Goal: Task Accomplishment & Management: Manage account settings

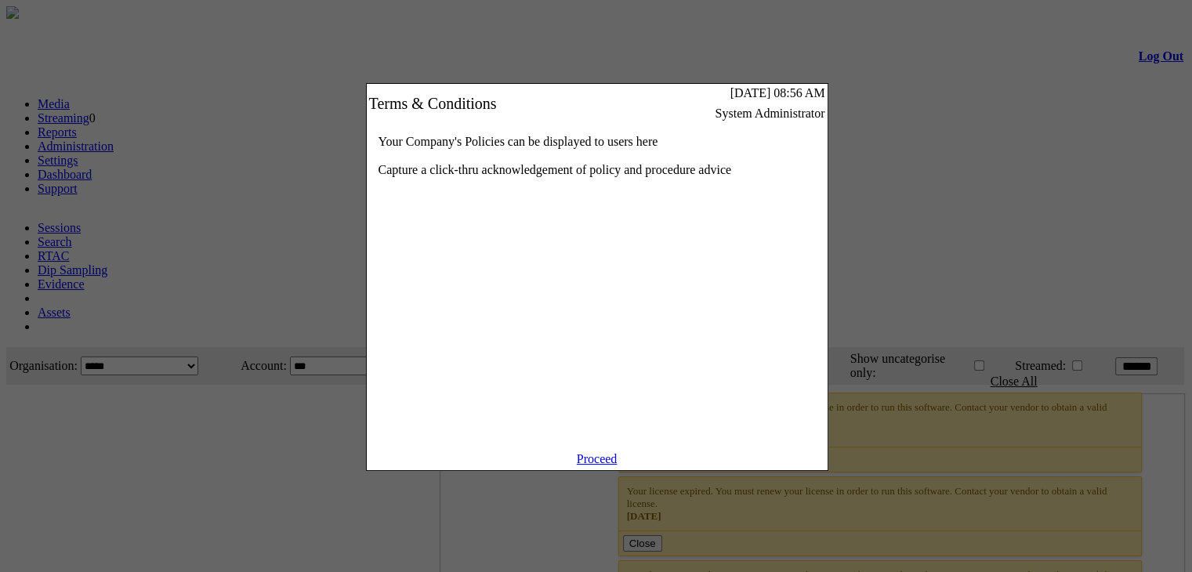
click at [595, 465] on link "Proceed" at bounding box center [597, 458] width 41 height 13
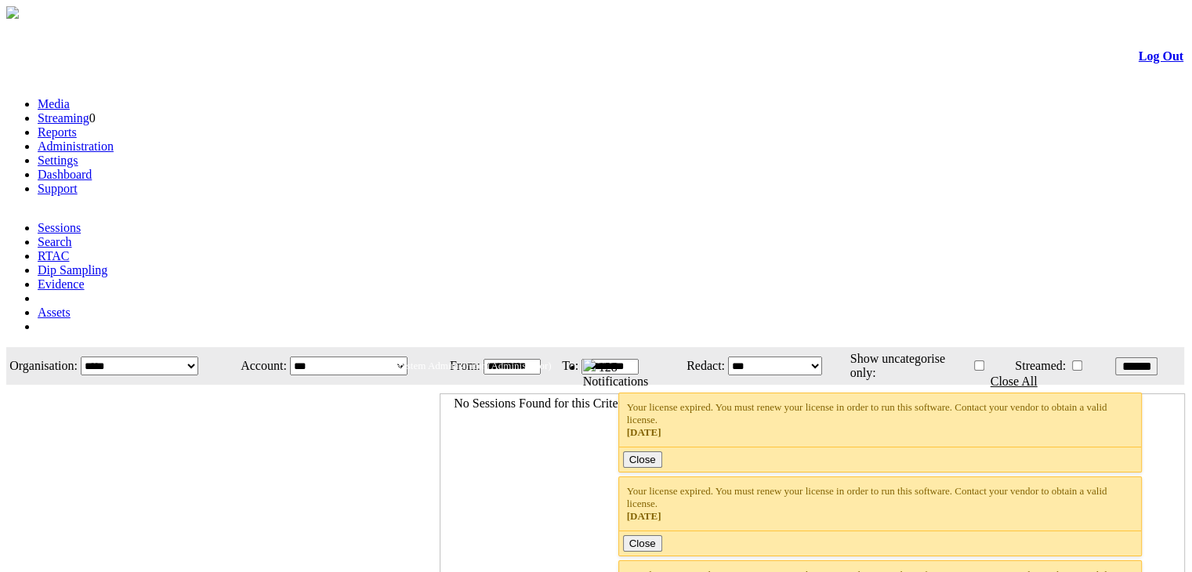
click at [114, 139] on link "Administration" at bounding box center [76, 145] width 76 height 13
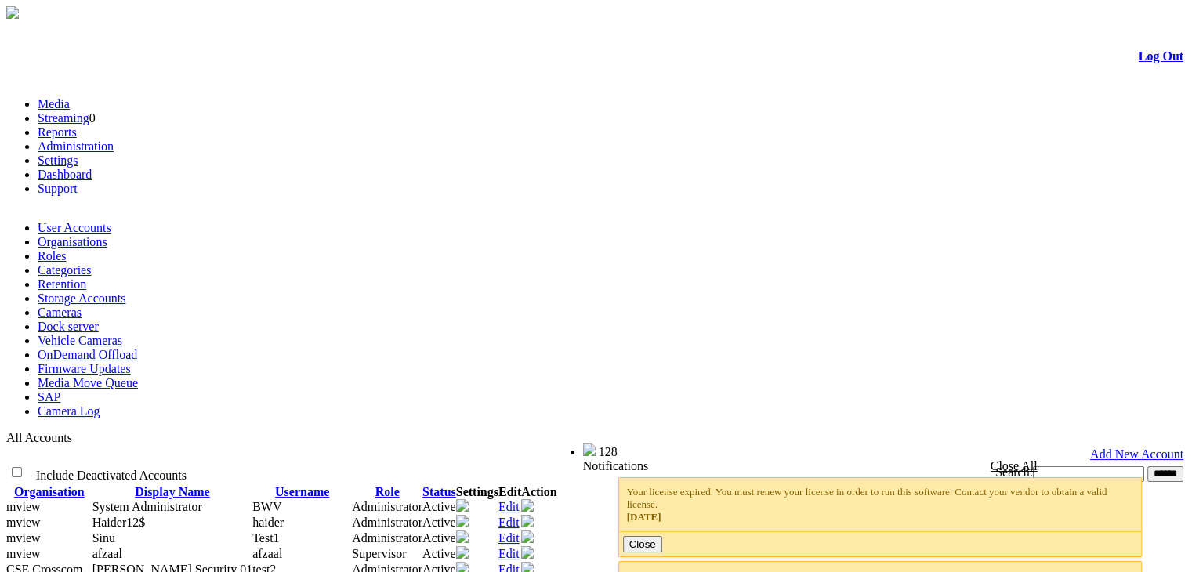
click at [81, 306] on link "Cameras" at bounding box center [60, 312] width 44 height 13
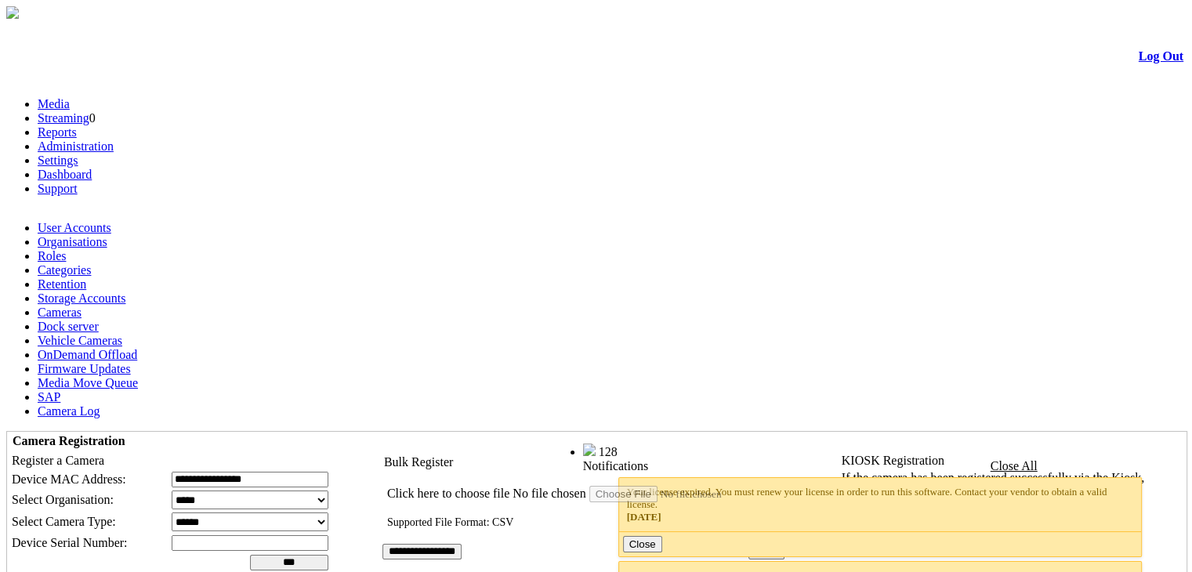
click at [453, 455] on span "Bulk Register" at bounding box center [418, 461] width 69 height 13
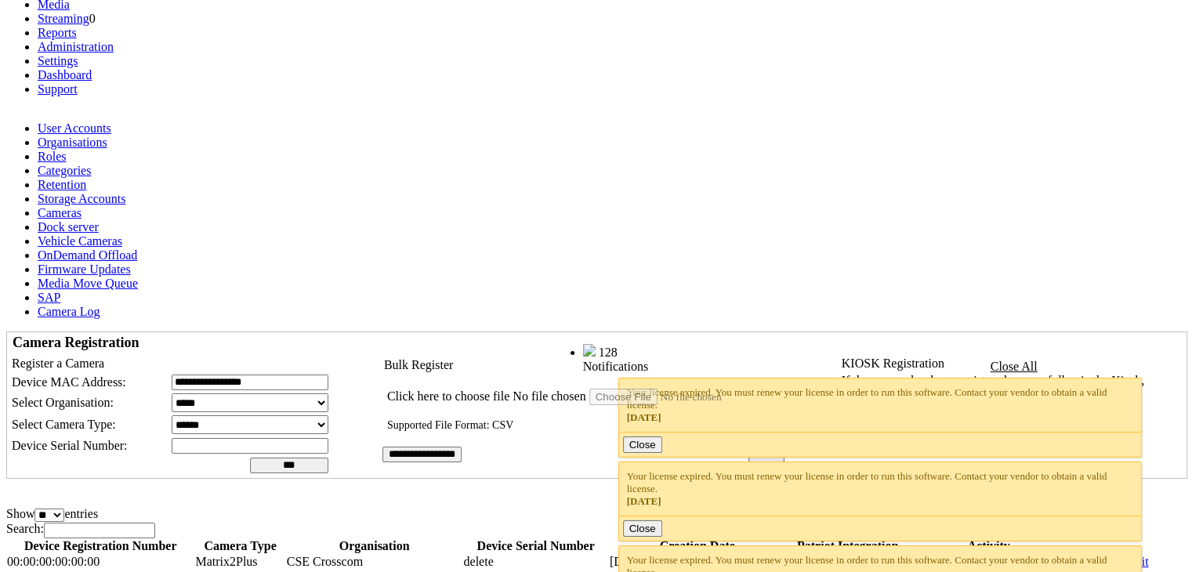
scroll to position [102, 0]
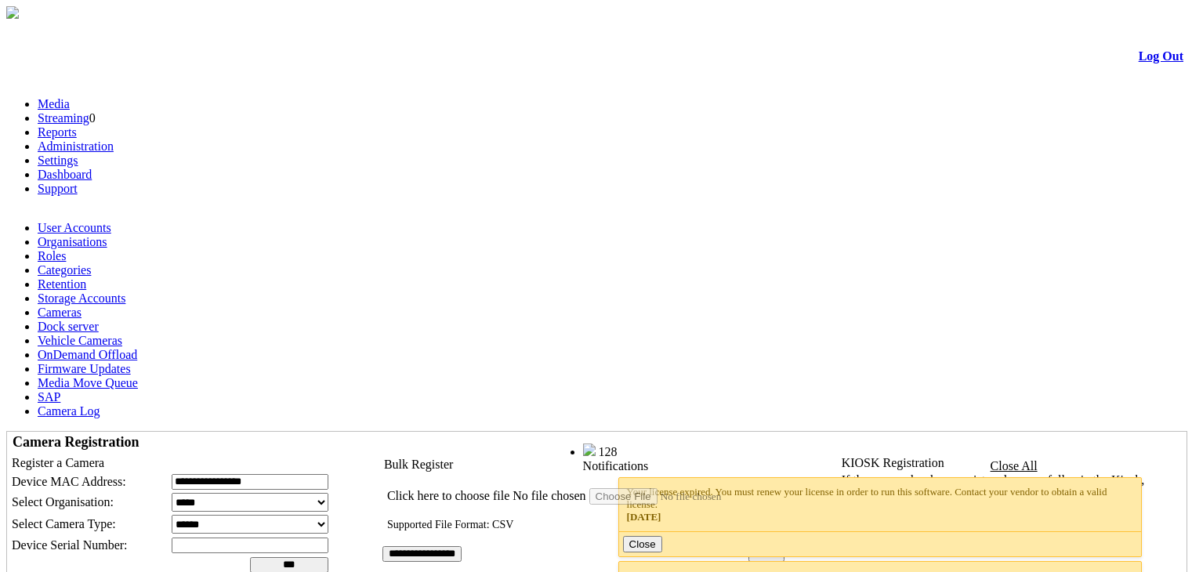
scroll to position [102, 0]
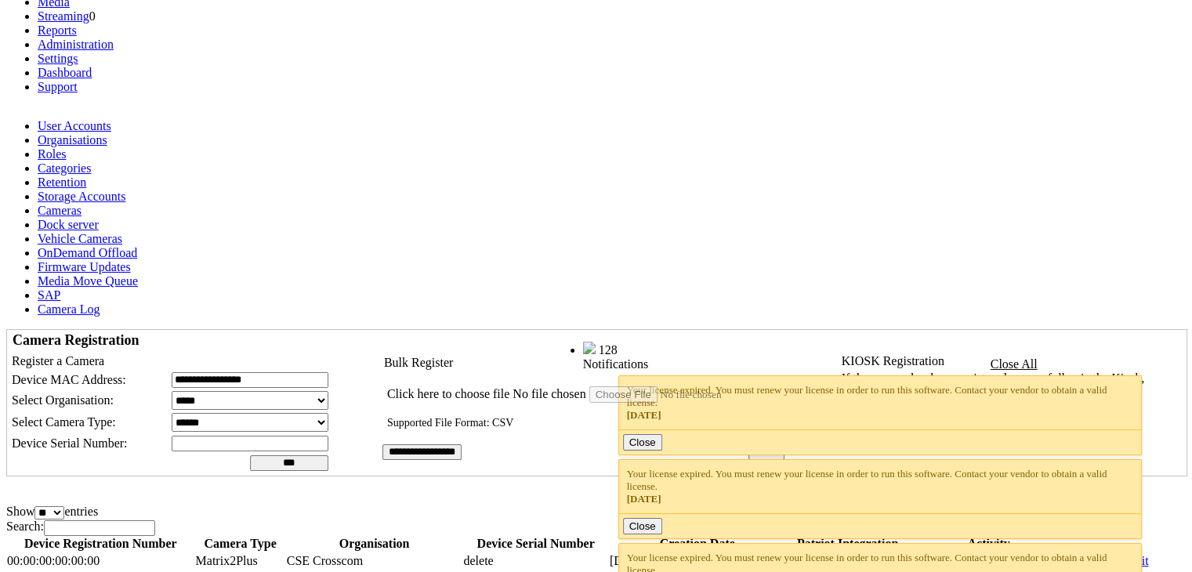
click at [1073, 553] on input "******" at bounding box center [1087, 561] width 36 height 16
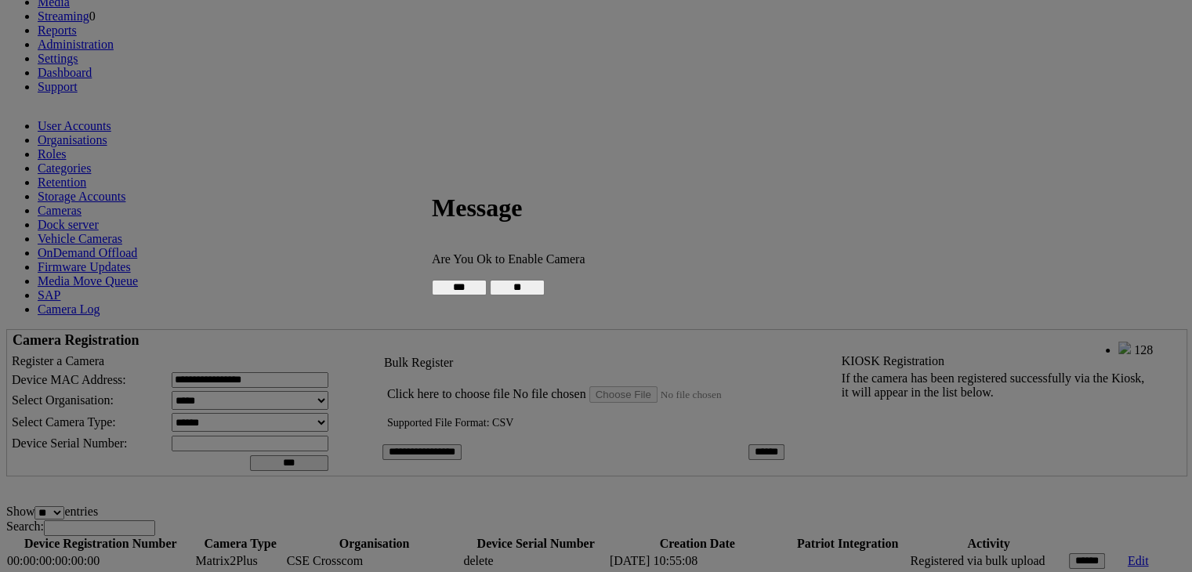
click at [545, 287] on input "**" at bounding box center [517, 288] width 55 height 16
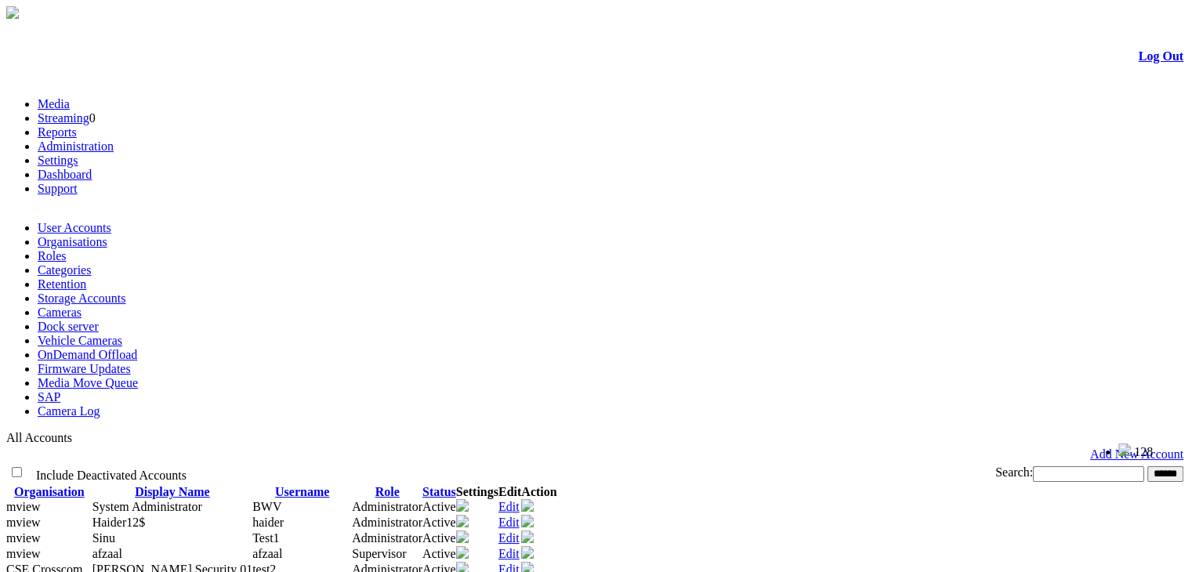
click at [81, 306] on link "Cameras" at bounding box center [60, 312] width 44 height 13
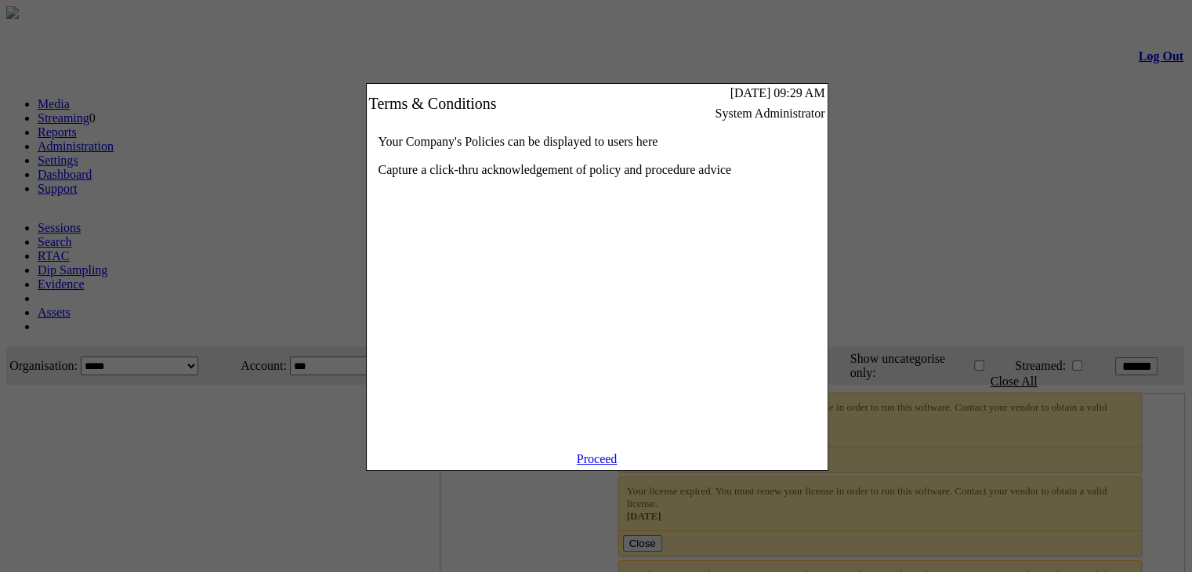
click at [589, 465] on link "Proceed" at bounding box center [597, 458] width 41 height 13
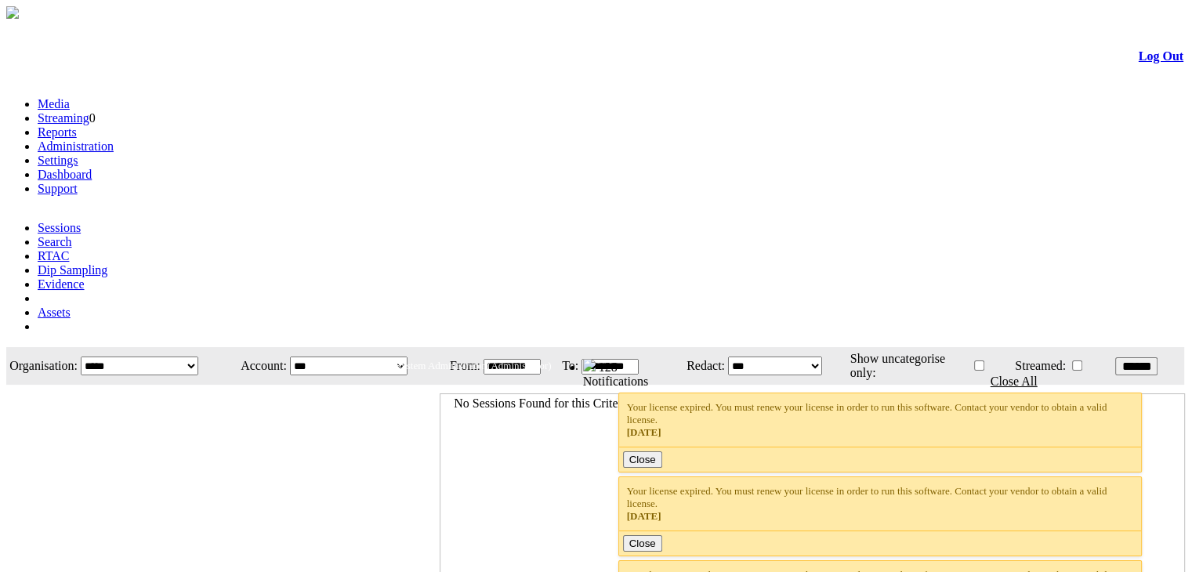
click at [78, 154] on link "Settings" at bounding box center [58, 160] width 41 height 13
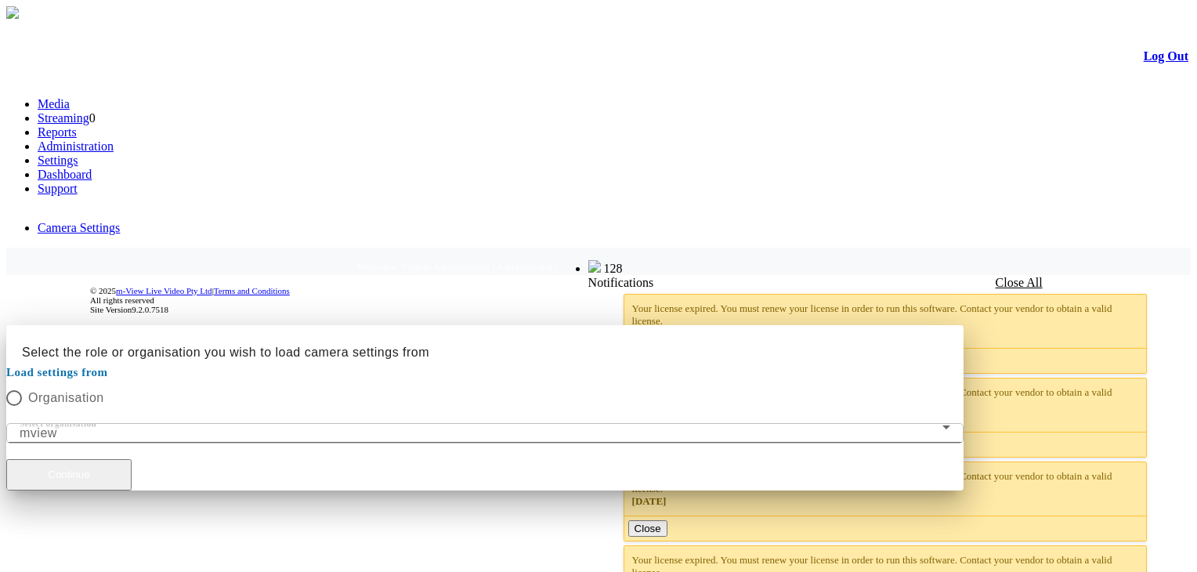
click at [132, 459] on button "Continue" at bounding box center [68, 474] width 125 height 31
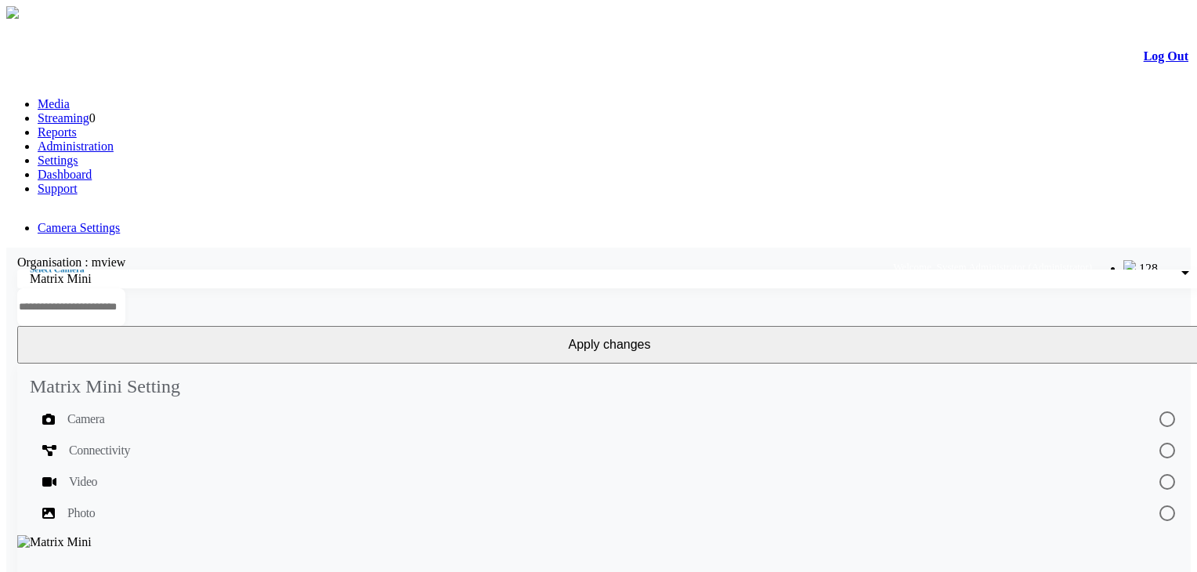
click at [114, 139] on link "Administration" at bounding box center [76, 145] width 76 height 13
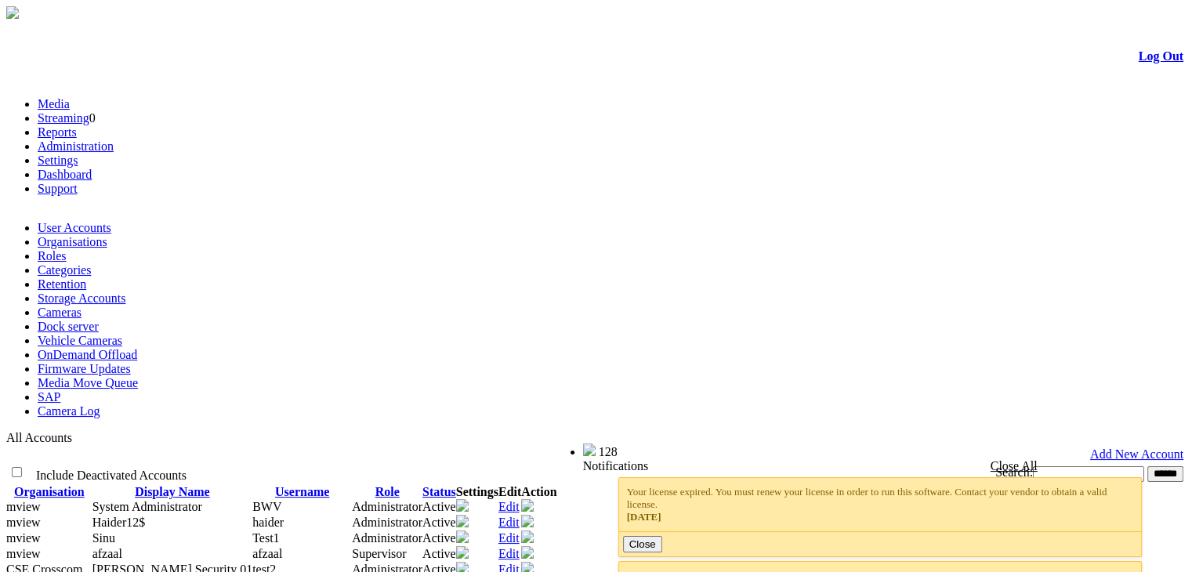
click at [81, 306] on link "Cameras" at bounding box center [60, 312] width 44 height 13
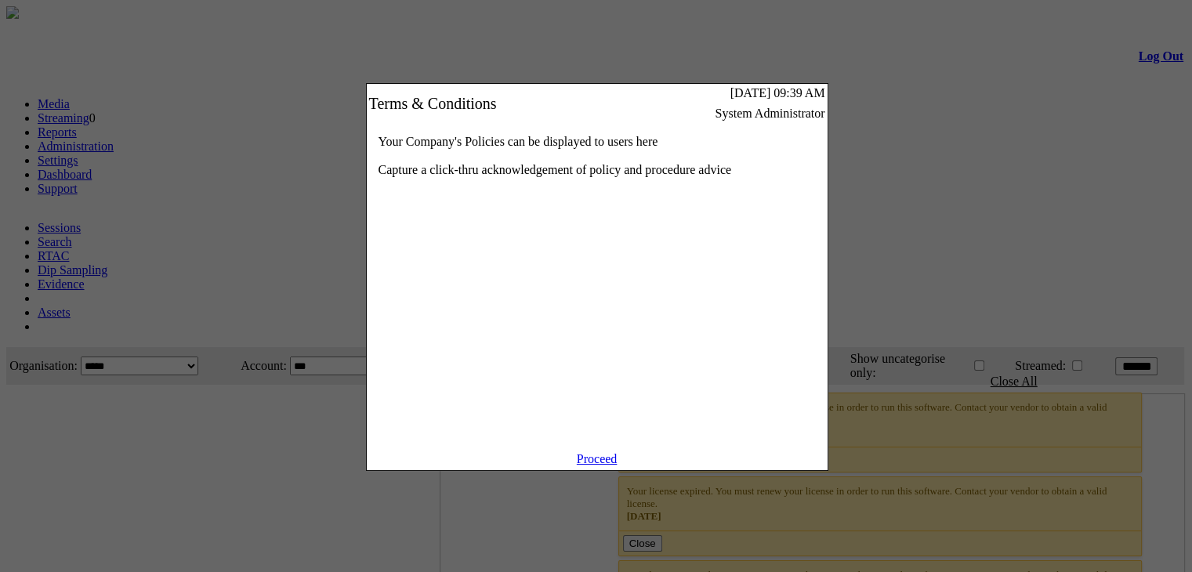
click at [592, 465] on link "Proceed" at bounding box center [597, 458] width 41 height 13
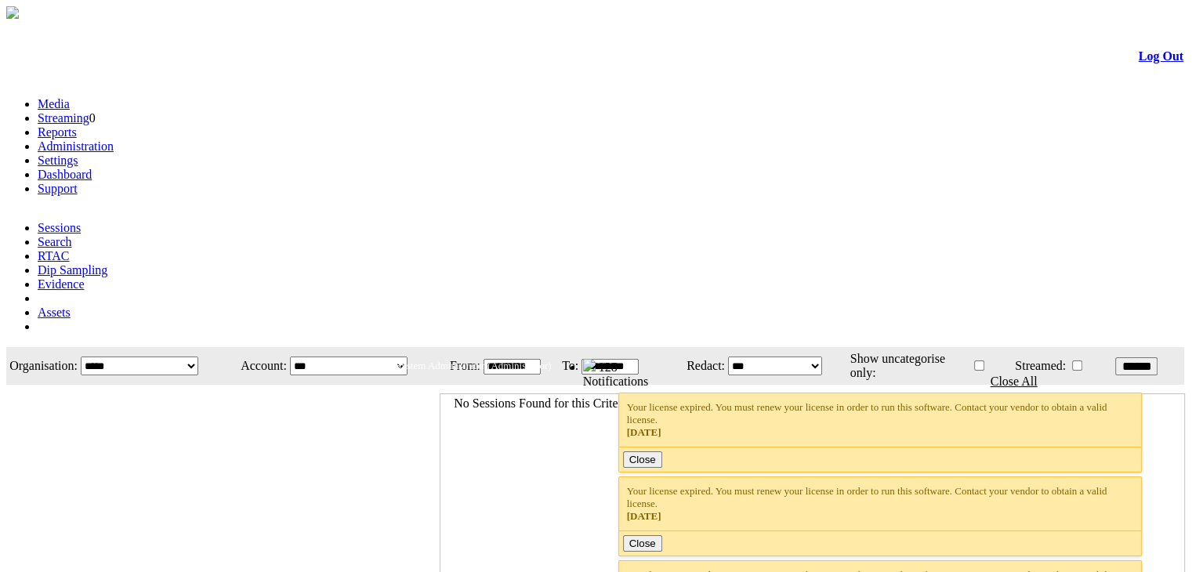
click at [114, 139] on link "Administration" at bounding box center [76, 145] width 76 height 13
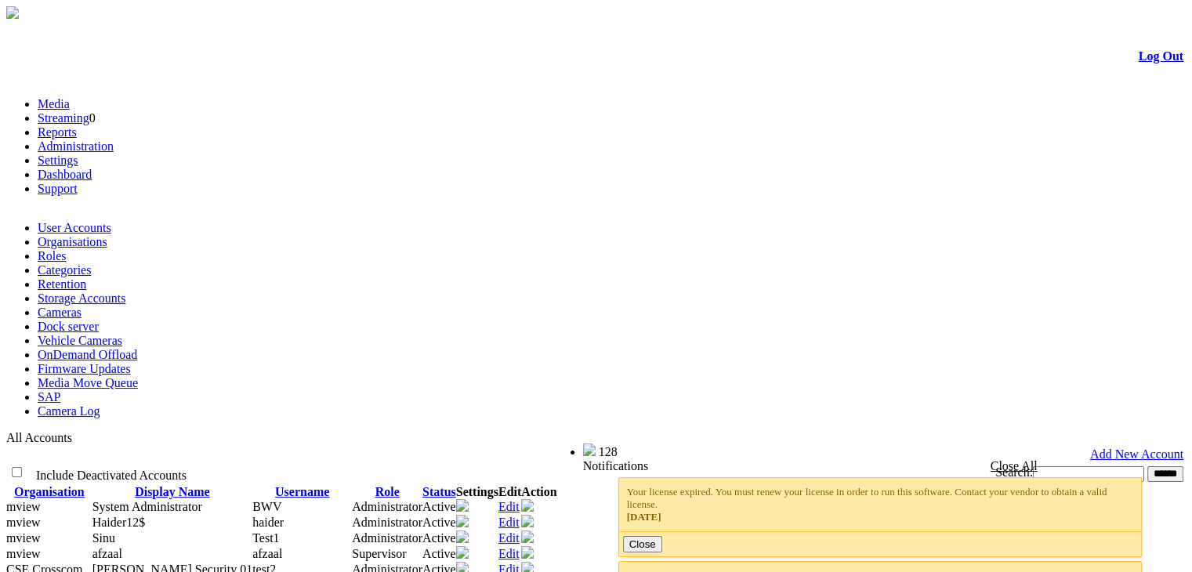
click at [81, 306] on link "Cameras" at bounding box center [60, 312] width 44 height 13
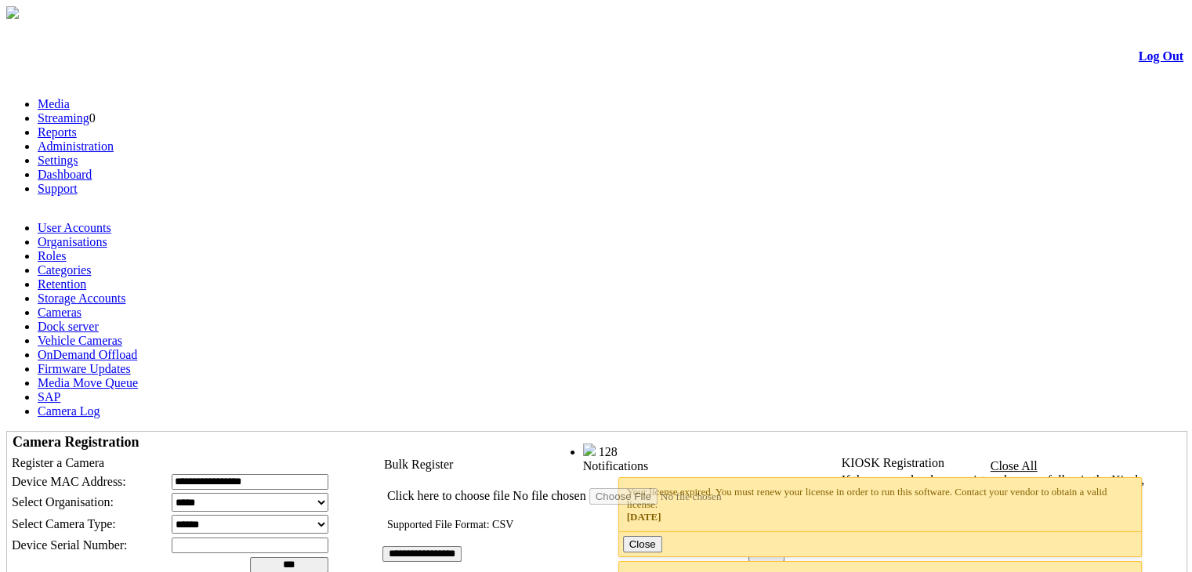
scroll to position [25, 0]
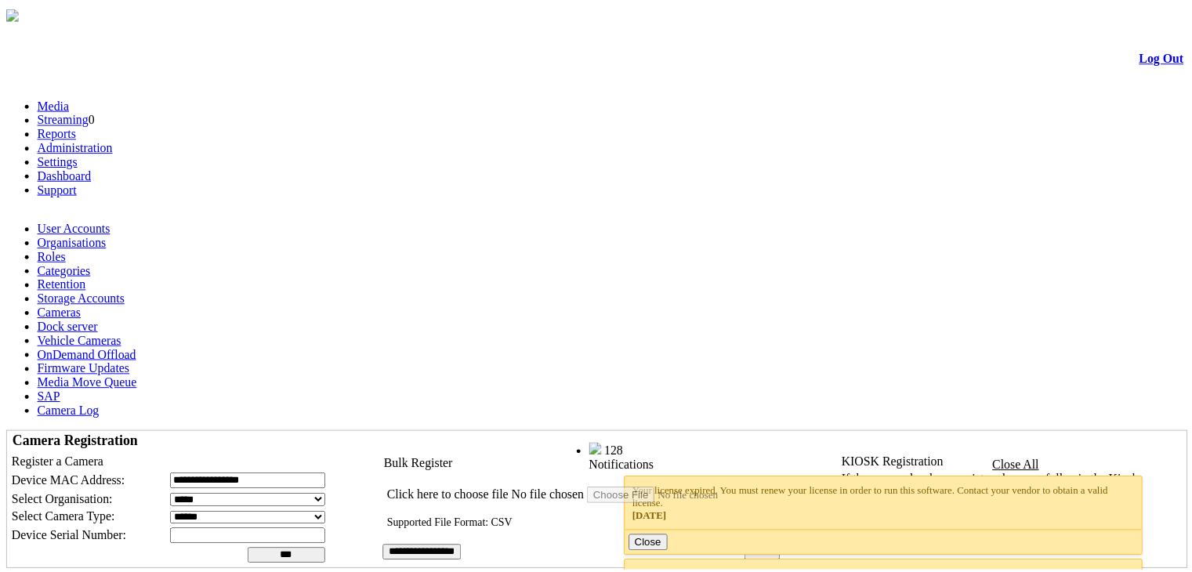
scroll to position [25, 0]
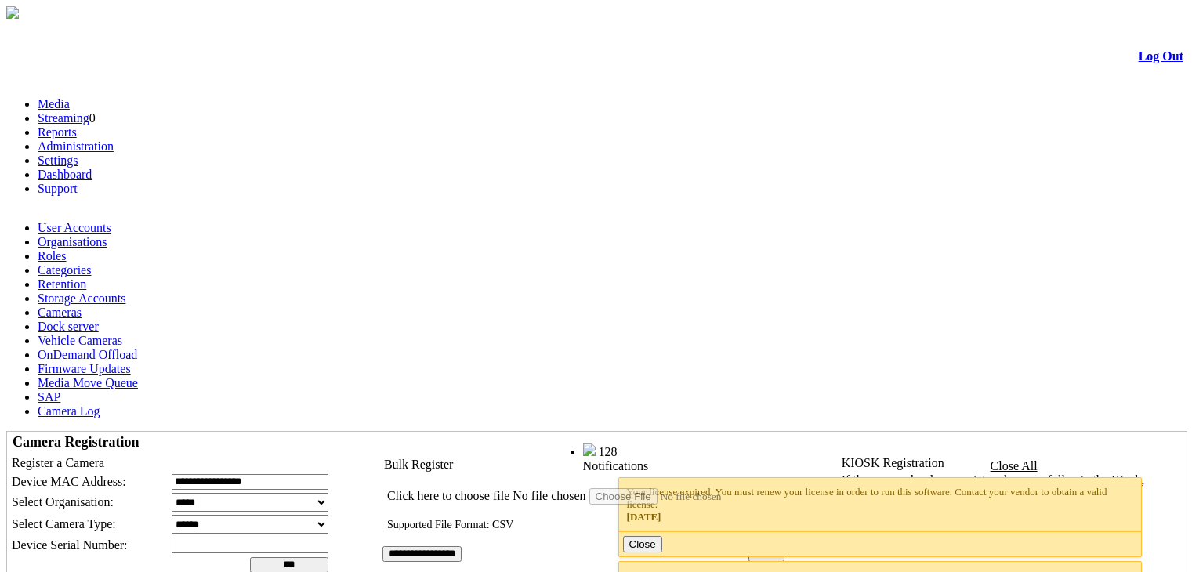
scroll to position [25, 0]
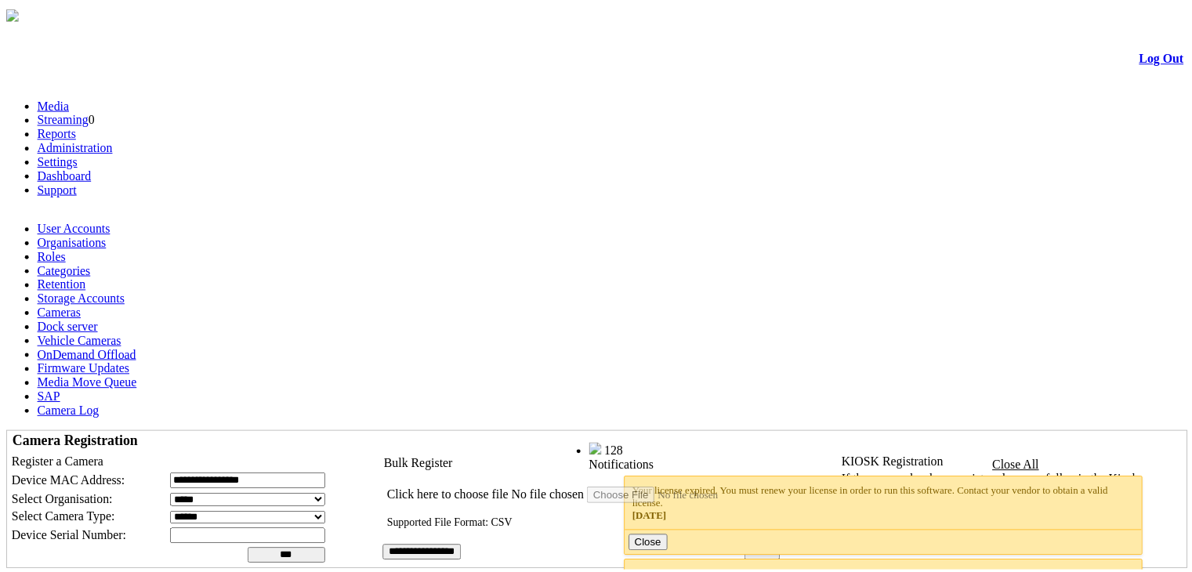
scroll to position [25, 0]
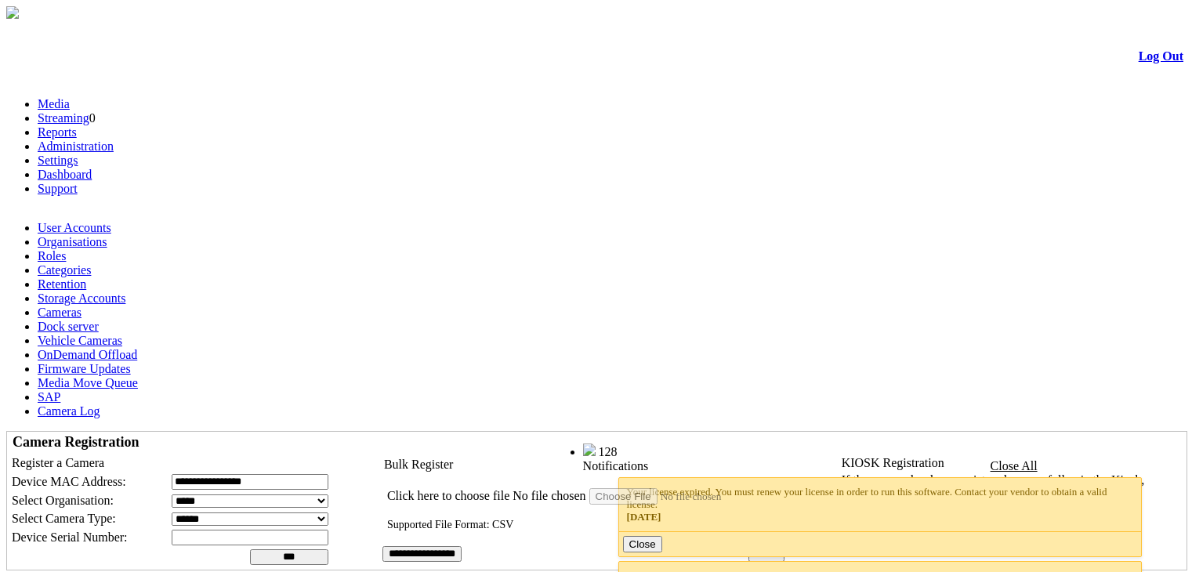
scroll to position [25, 0]
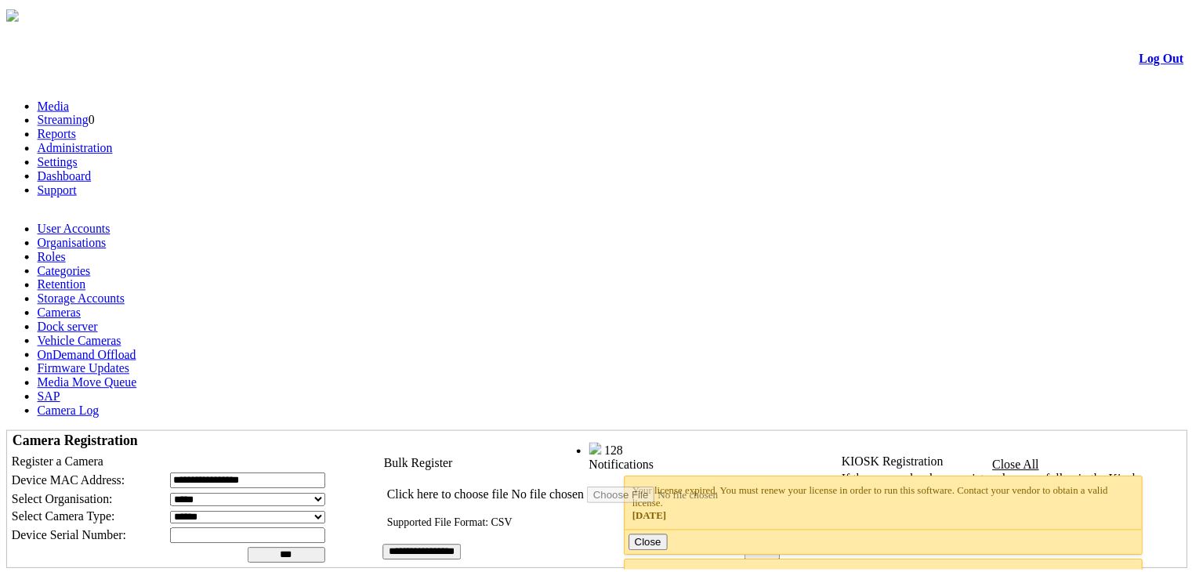
scroll to position [25, 0]
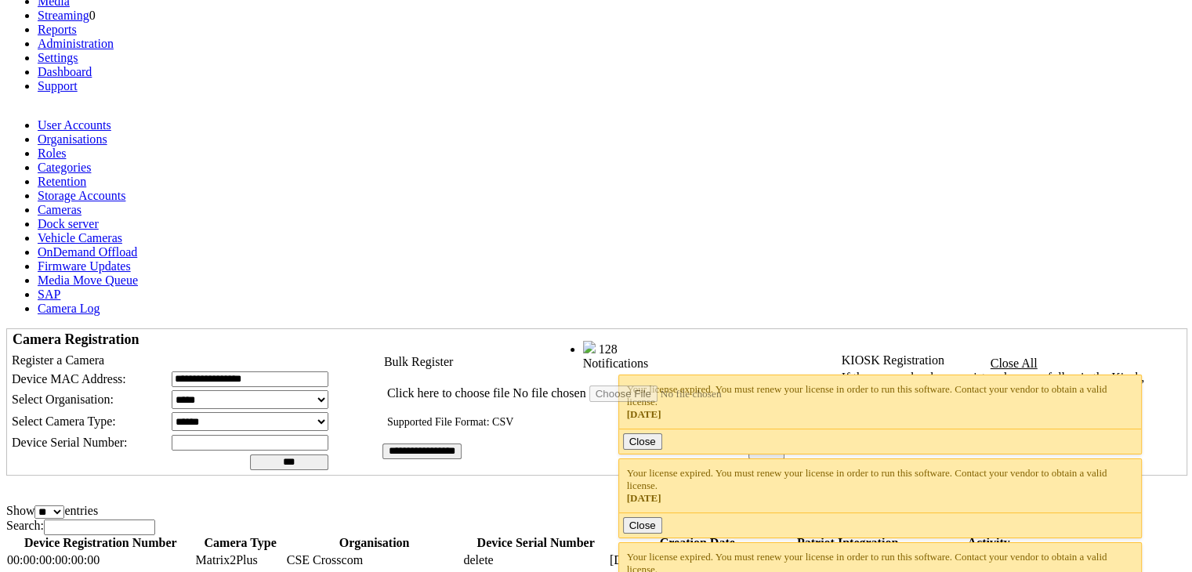
scroll to position [111, 0]
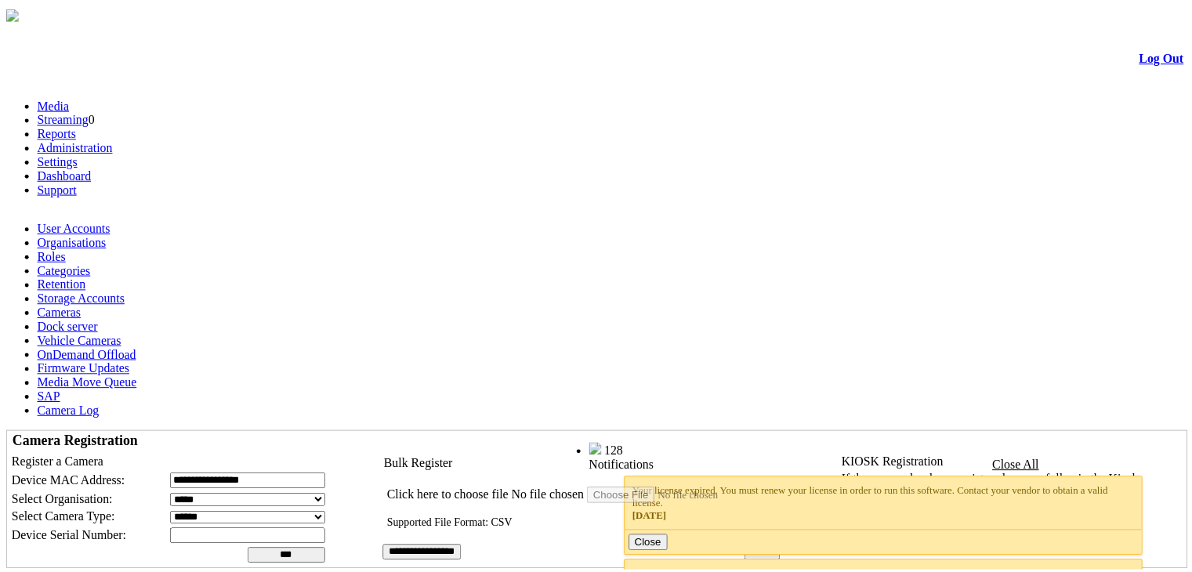
scroll to position [111, 0]
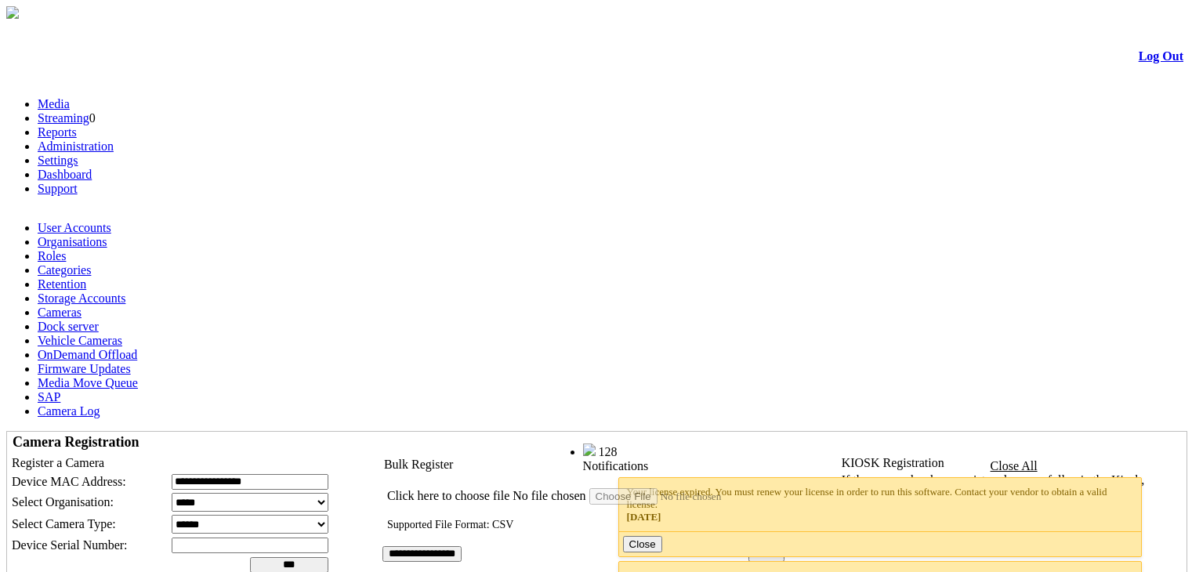
scroll to position [111, 0]
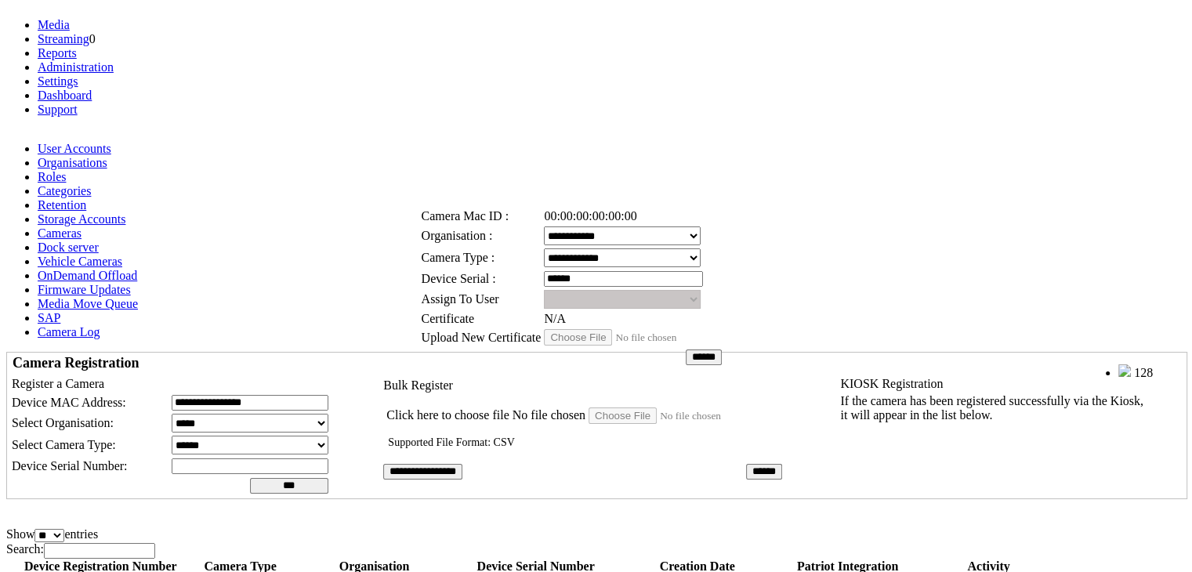
click at [474, 182] on link at bounding box center [474, 179] width 0 height 13
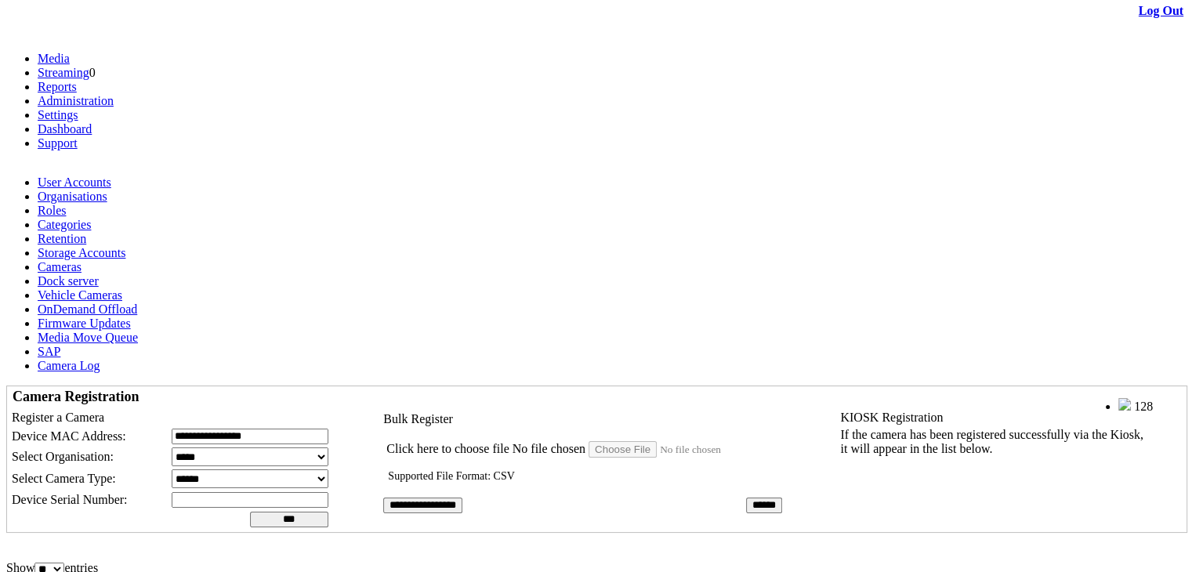
scroll to position [47, 0]
click at [981, 426] on div "If the camera has been registered successfully via the Kiosk, it will appear in…" at bounding box center [991, 440] width 303 height 28
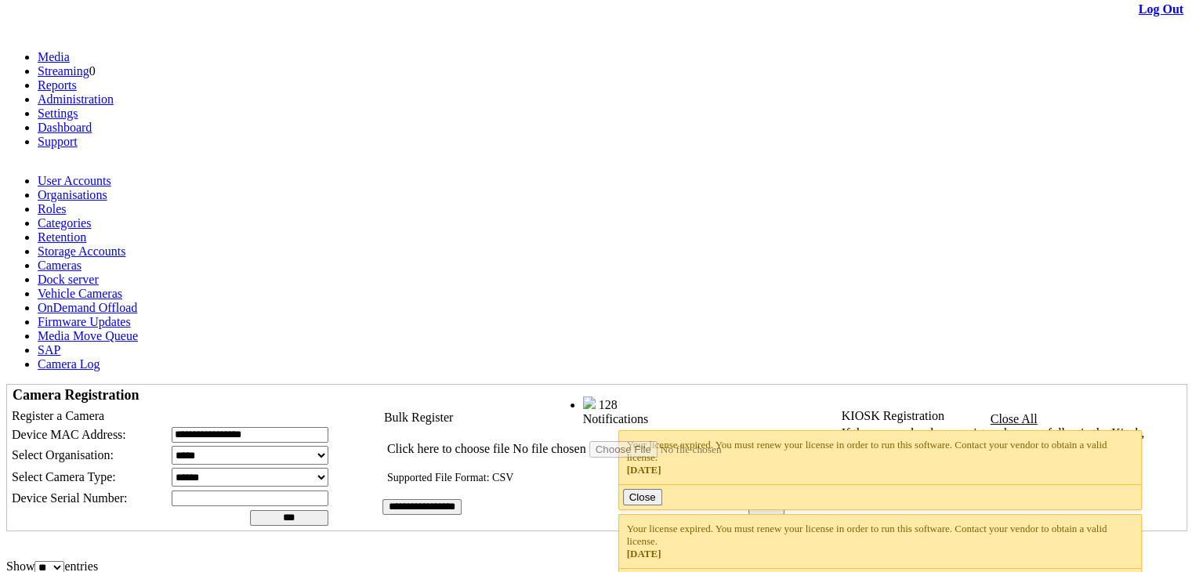
scroll to position [47, 0]
click at [360, 386] on td "Camera Registration" at bounding box center [193, 395] width 369 height 18
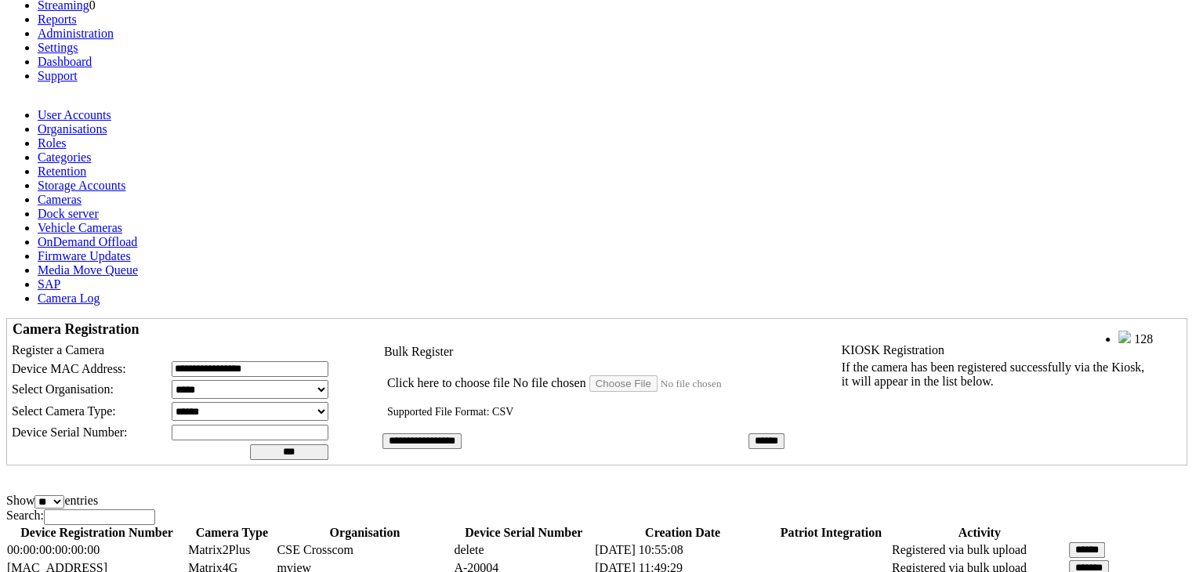
scroll to position [122, 0]
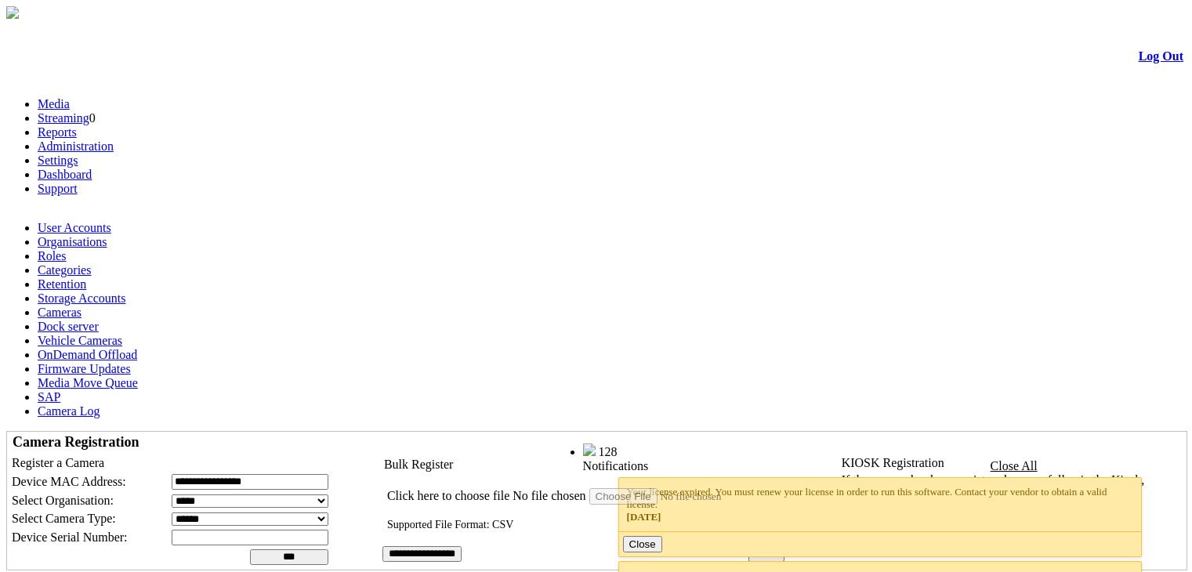
scroll to position [122, 0]
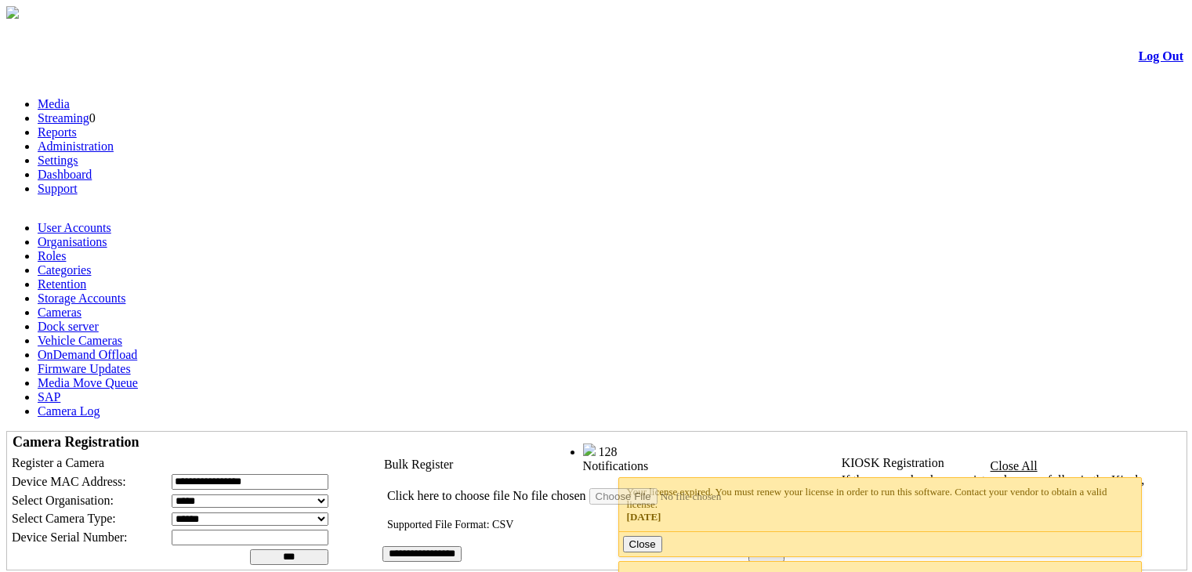
scroll to position [122, 0]
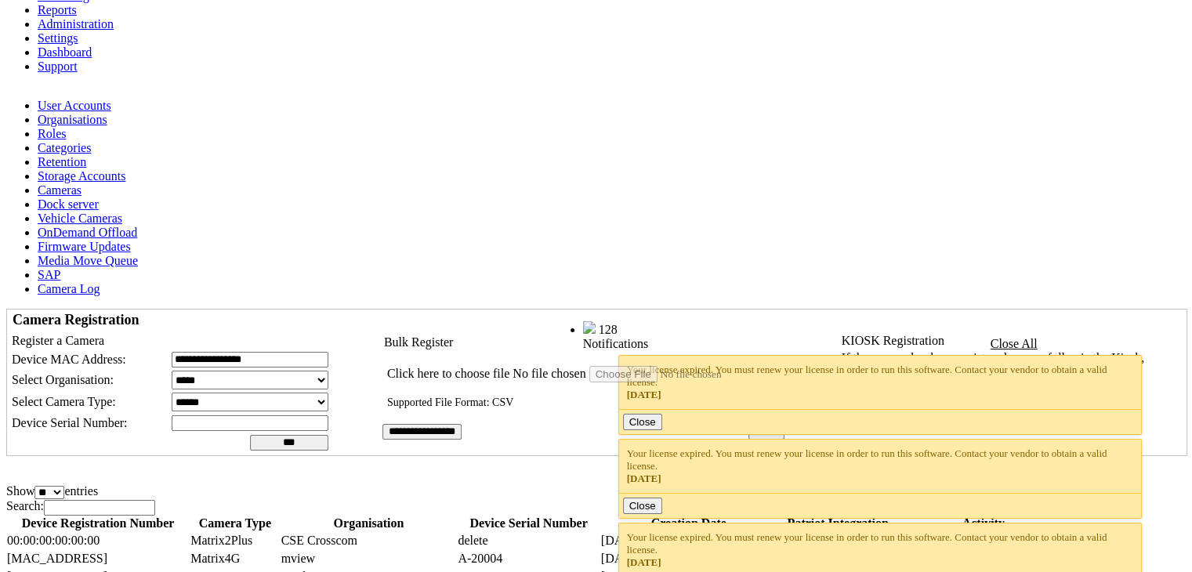
scroll to position [122, 0]
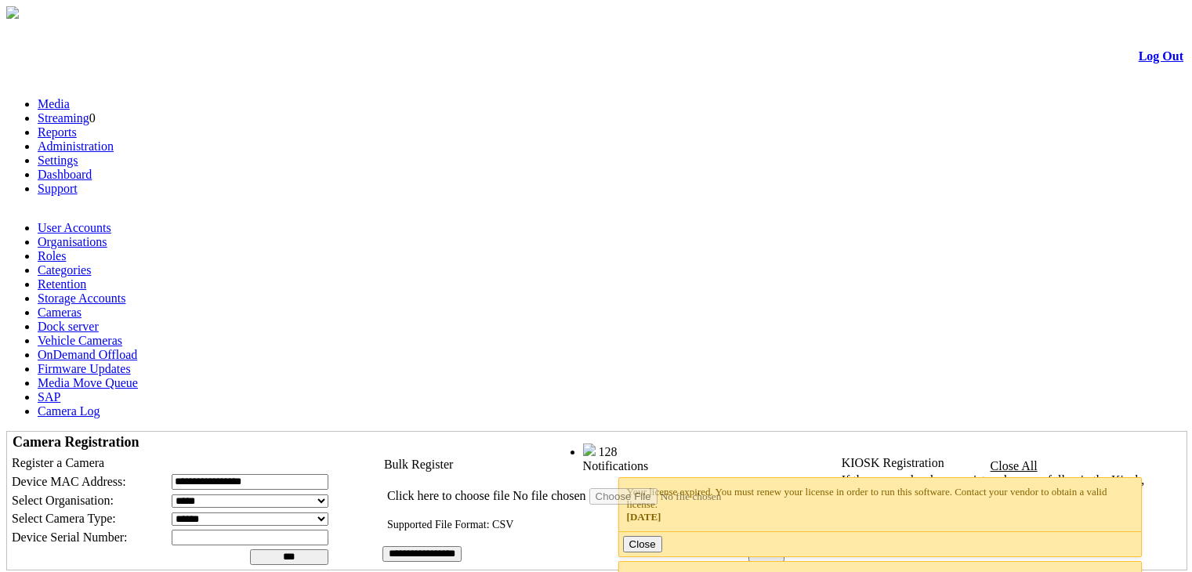
scroll to position [122, 0]
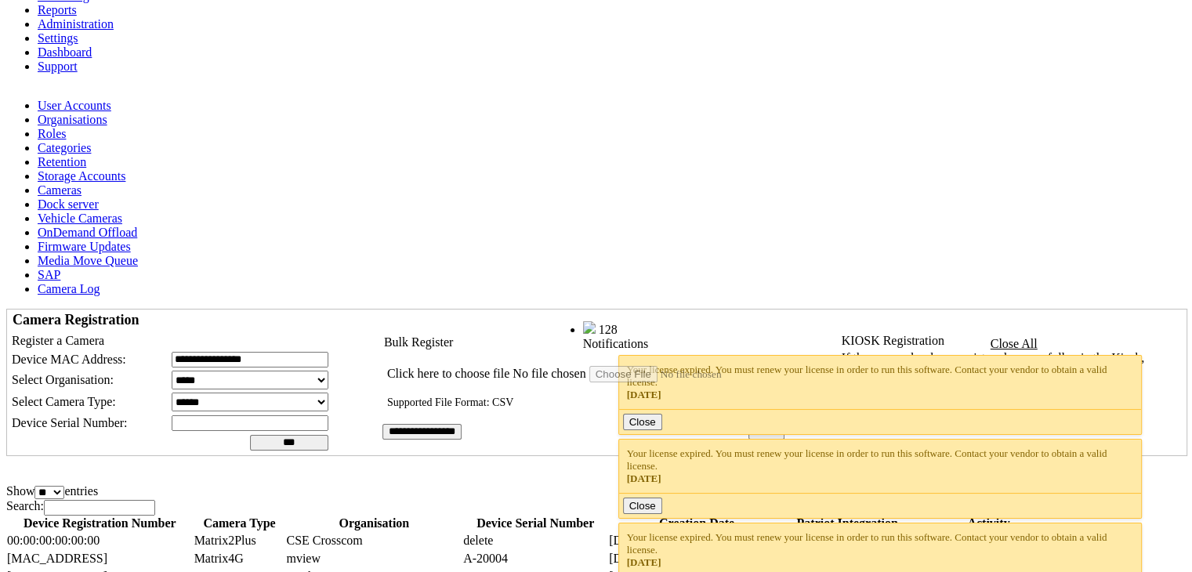
scroll to position [122, 0]
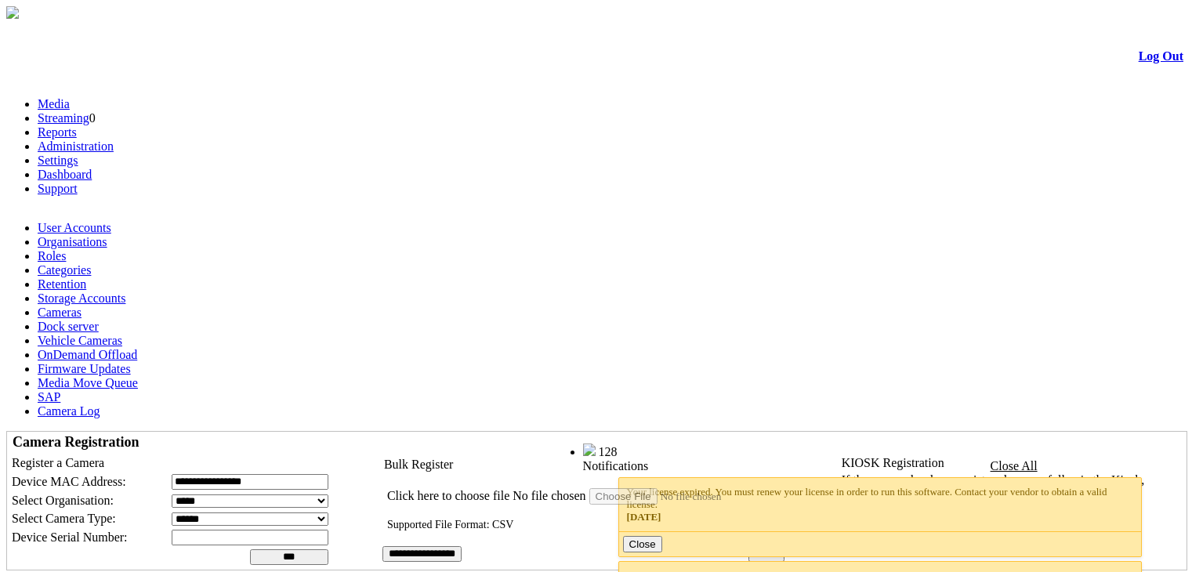
scroll to position [122, 0]
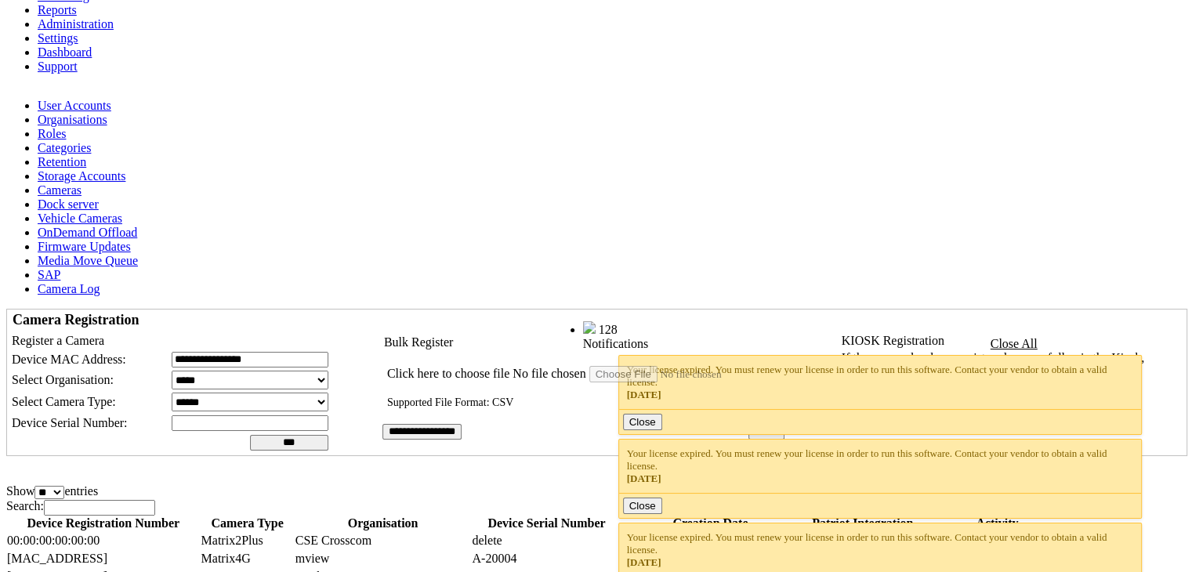
scroll to position [122, 0]
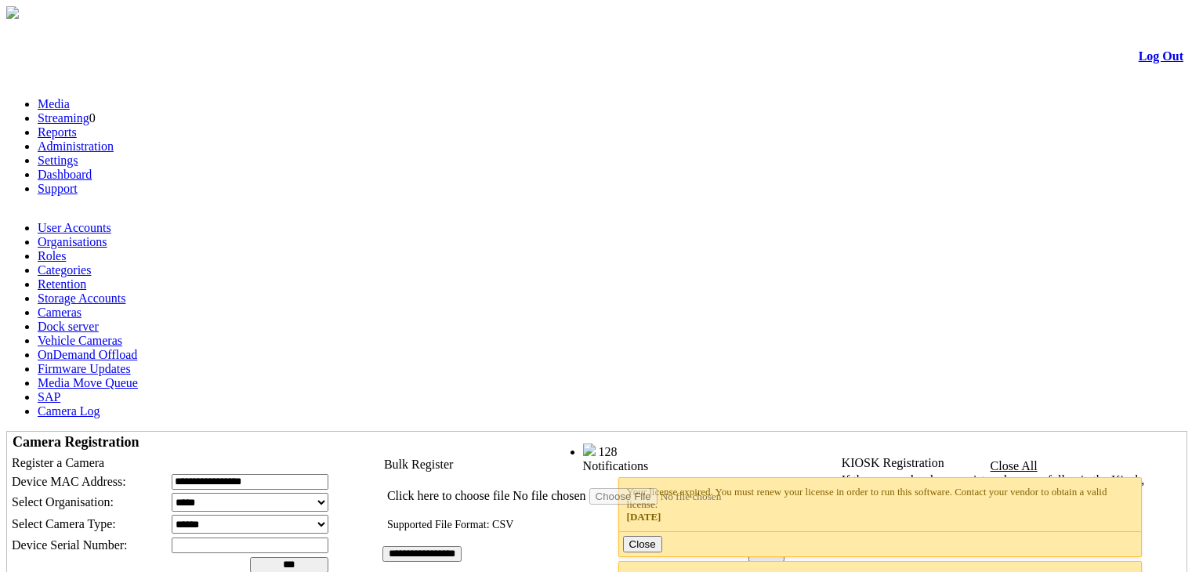
scroll to position [122, 0]
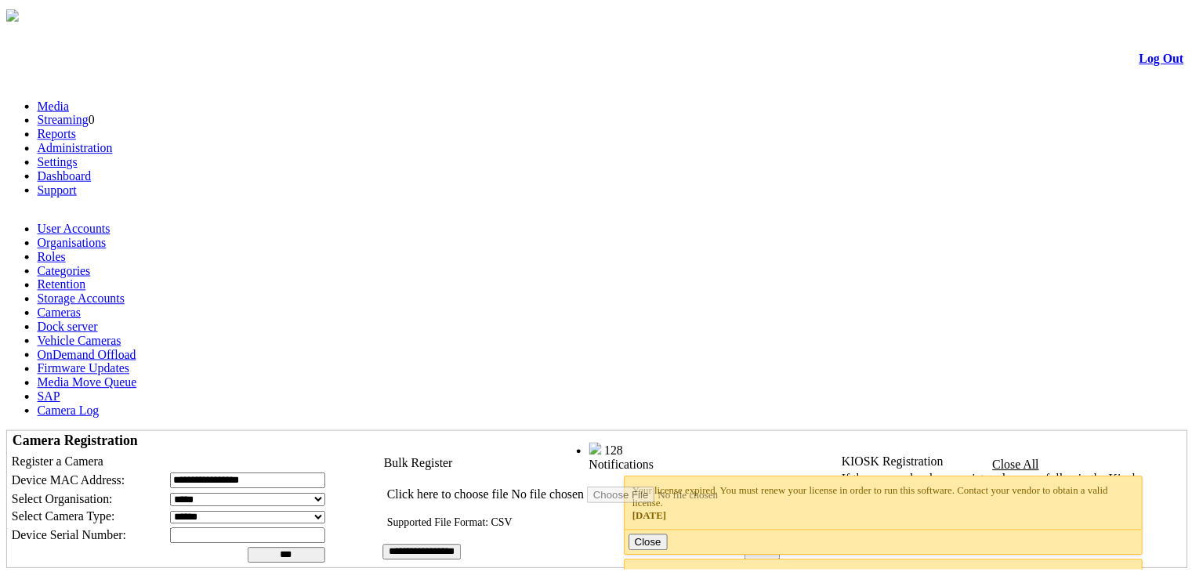
scroll to position [122, 0]
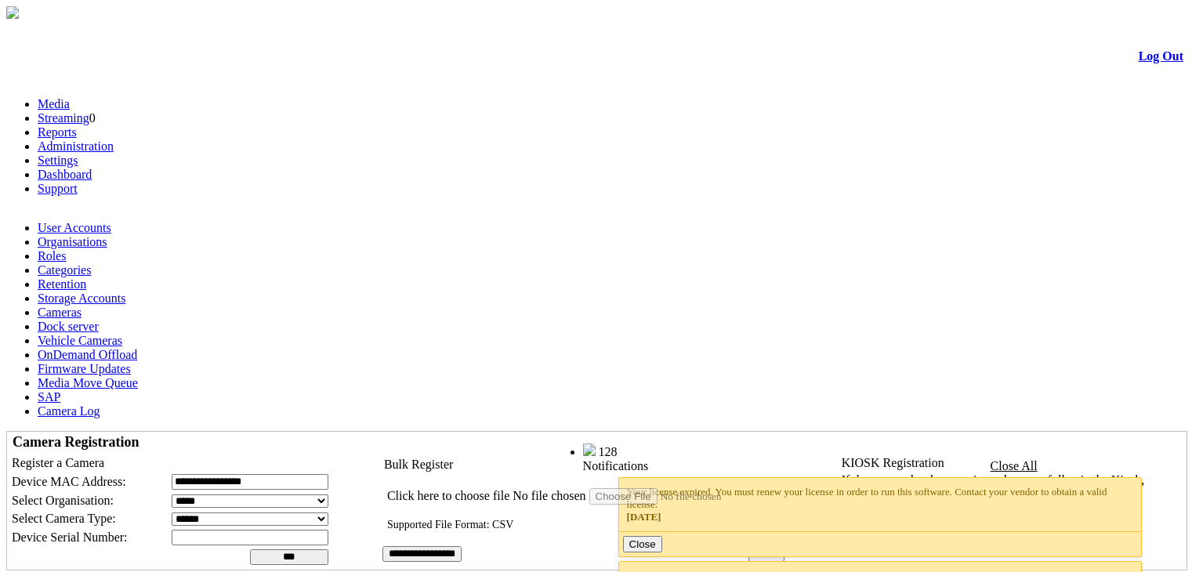
scroll to position [122, 0]
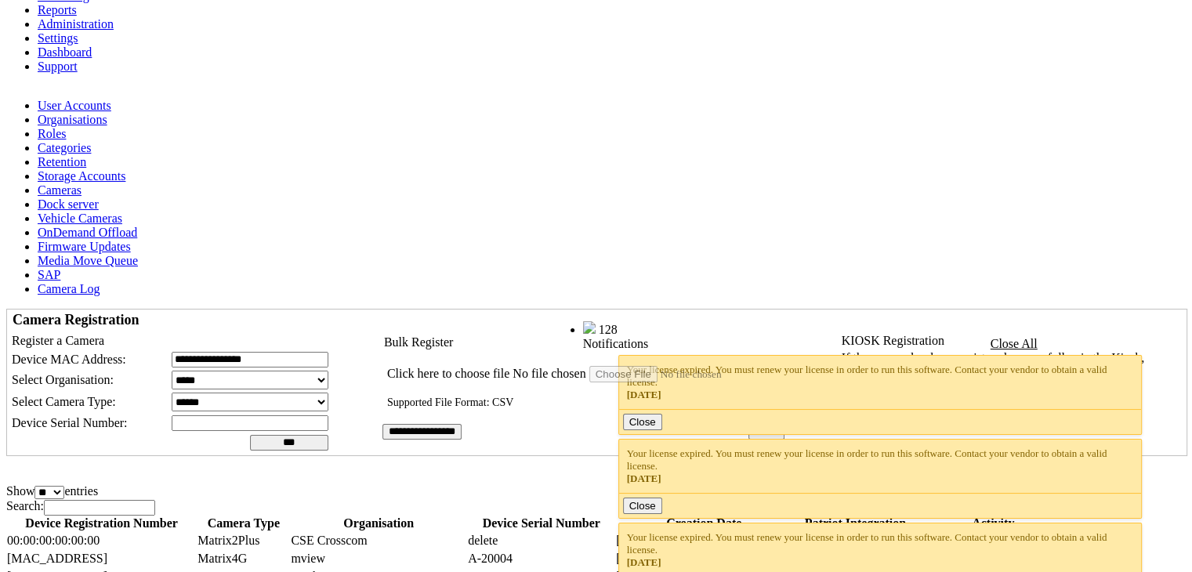
scroll to position [122, 0]
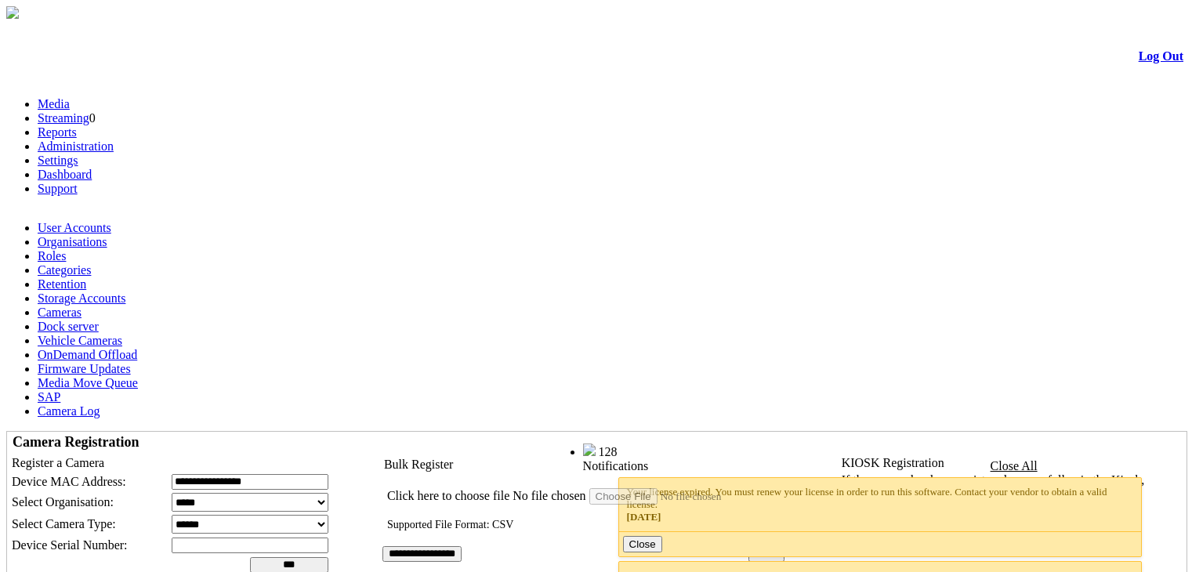
scroll to position [122, 0]
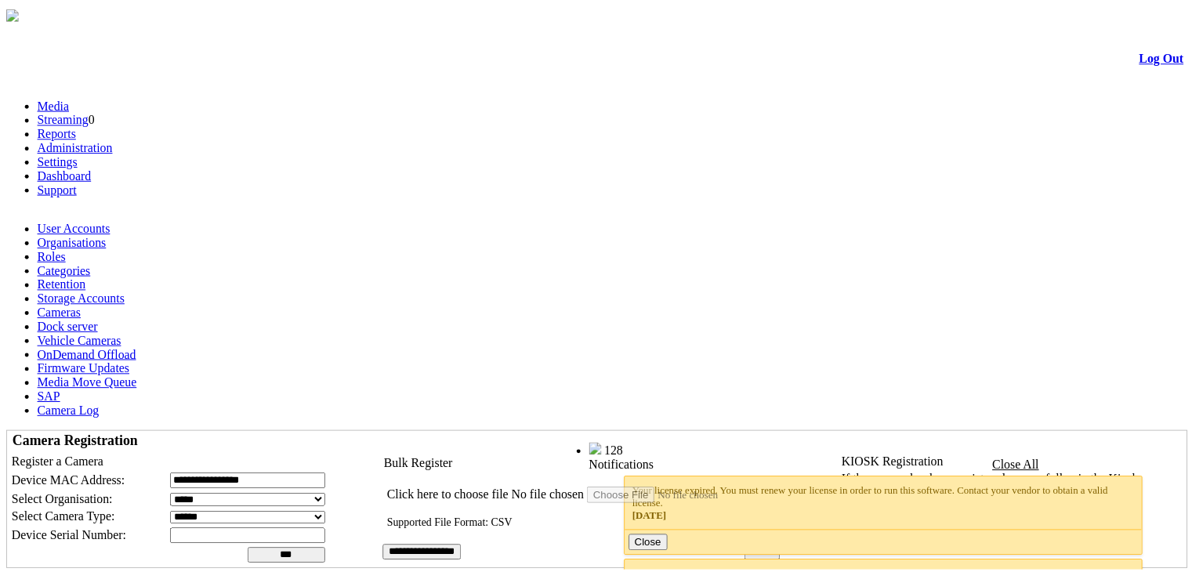
scroll to position [122, 0]
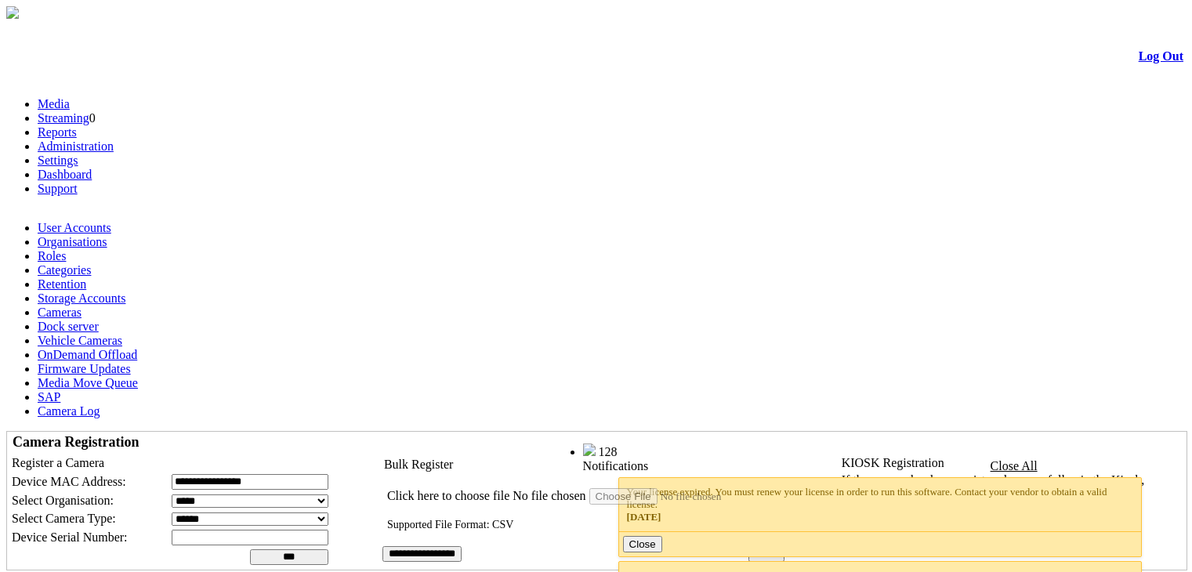
scroll to position [122, 0]
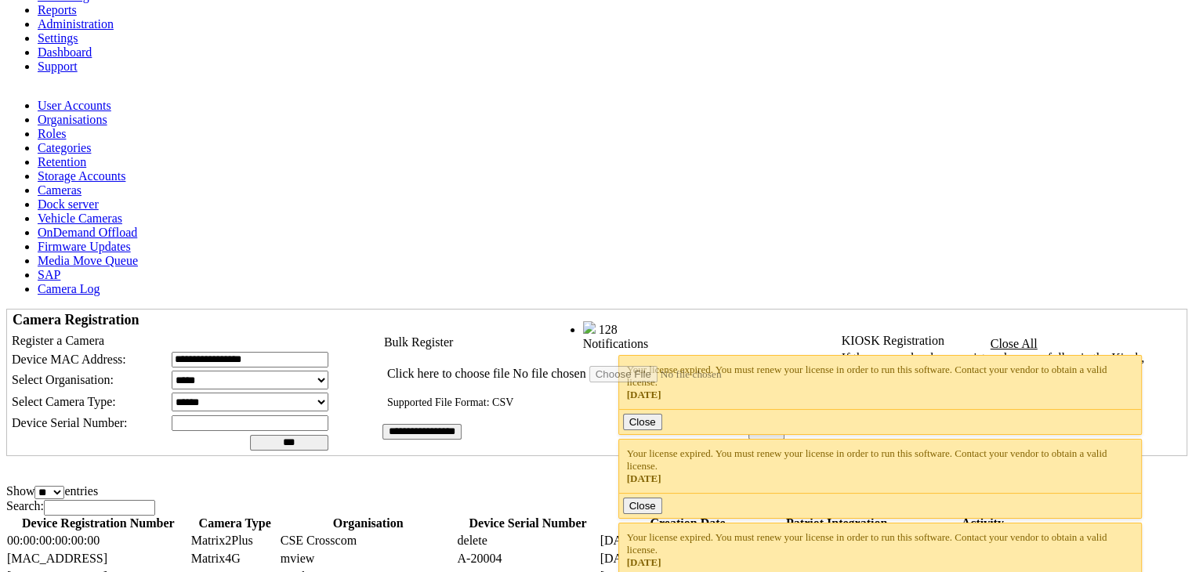
scroll to position [122, 0]
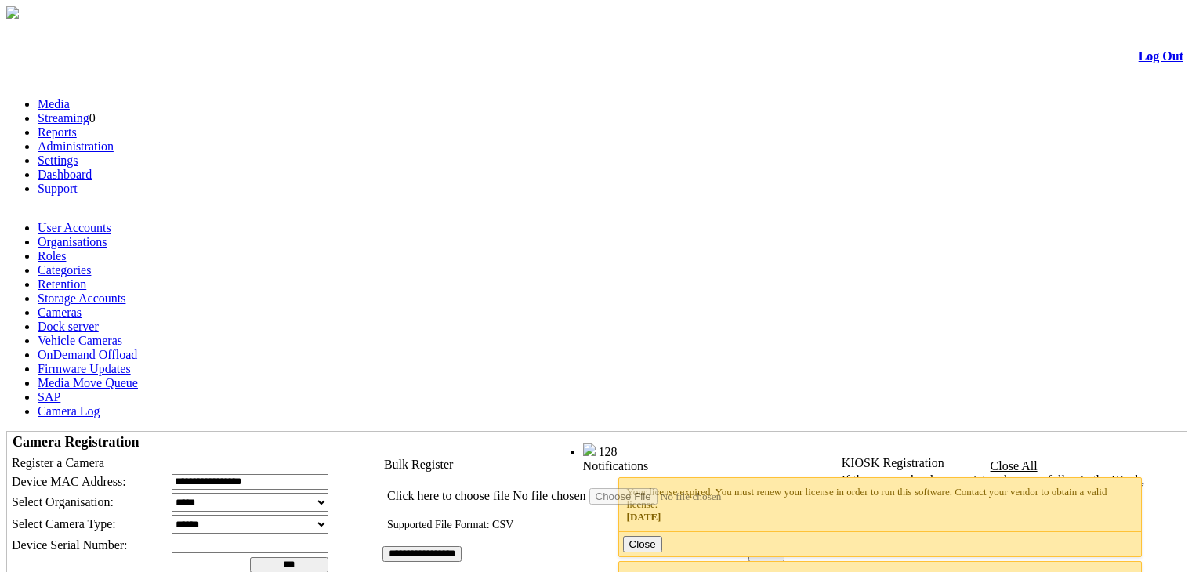
scroll to position [122, 0]
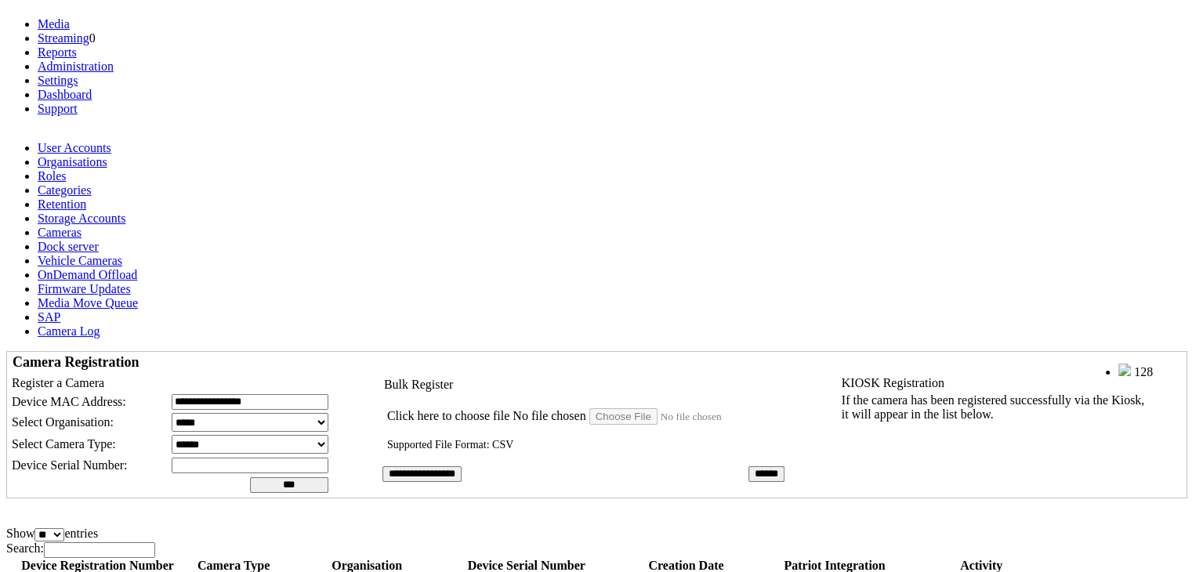
scroll to position [81, 0]
click at [560, 351] on table "**********" at bounding box center [596, 424] width 1179 height 146
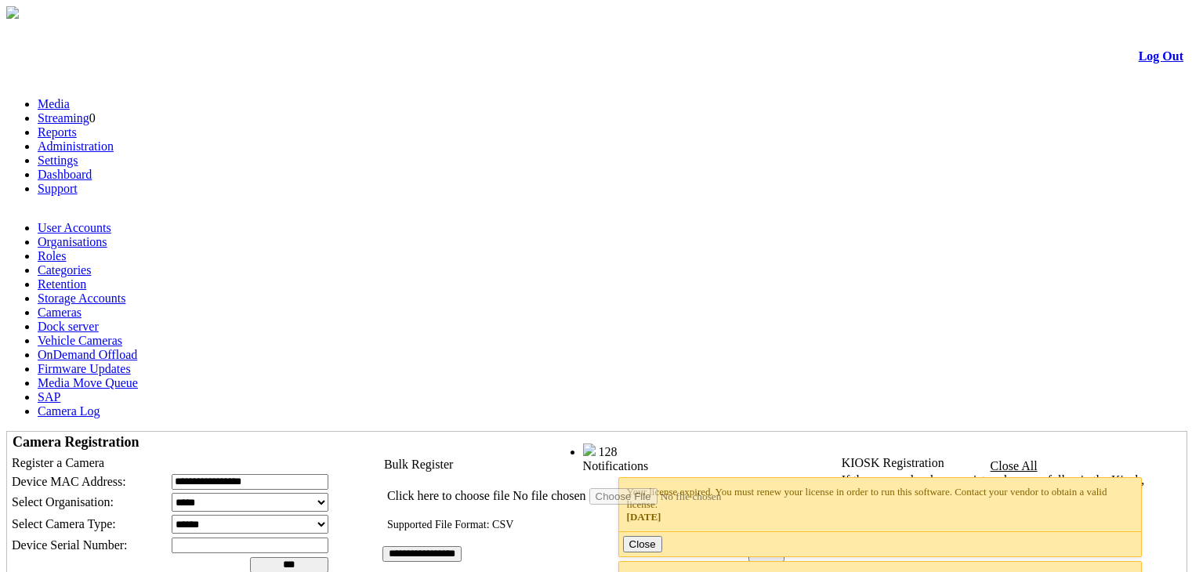
scroll to position [75, 0]
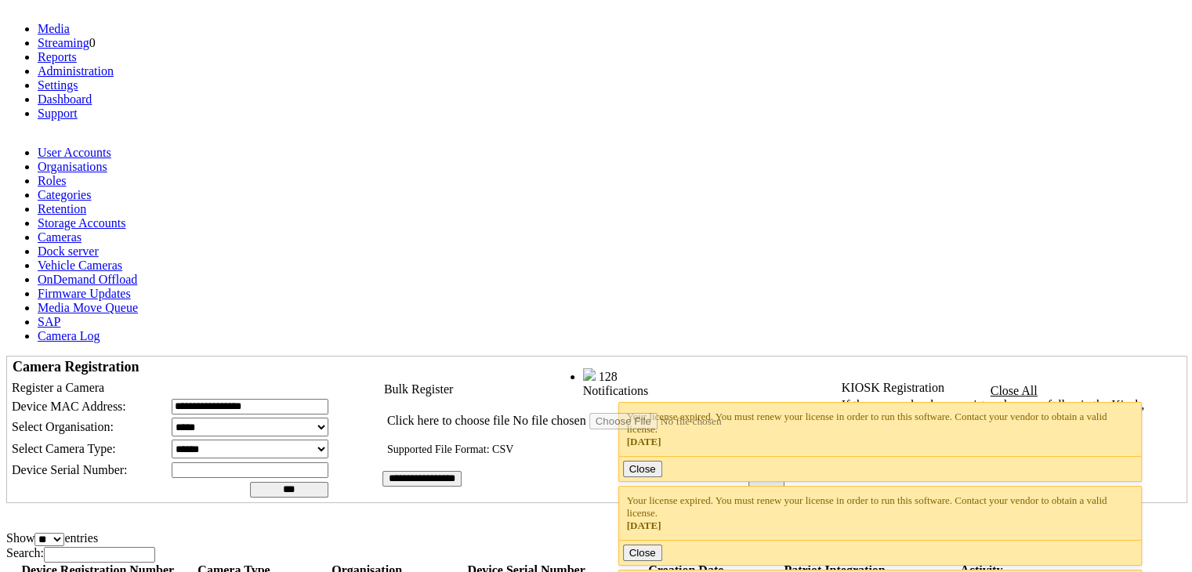
drag, startPoint x: 0, startPoint y: 0, endPoint x: 560, endPoint y: 81, distance: 566.2
click at [560, 357] on table "**********" at bounding box center [596, 430] width 1179 height 146
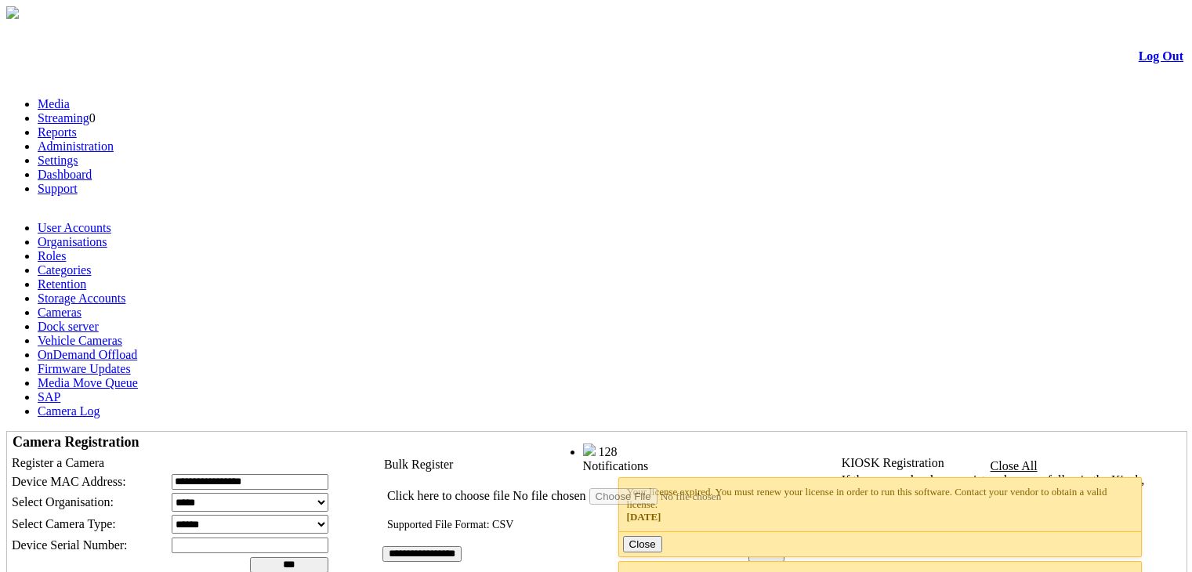
scroll to position [75, 0]
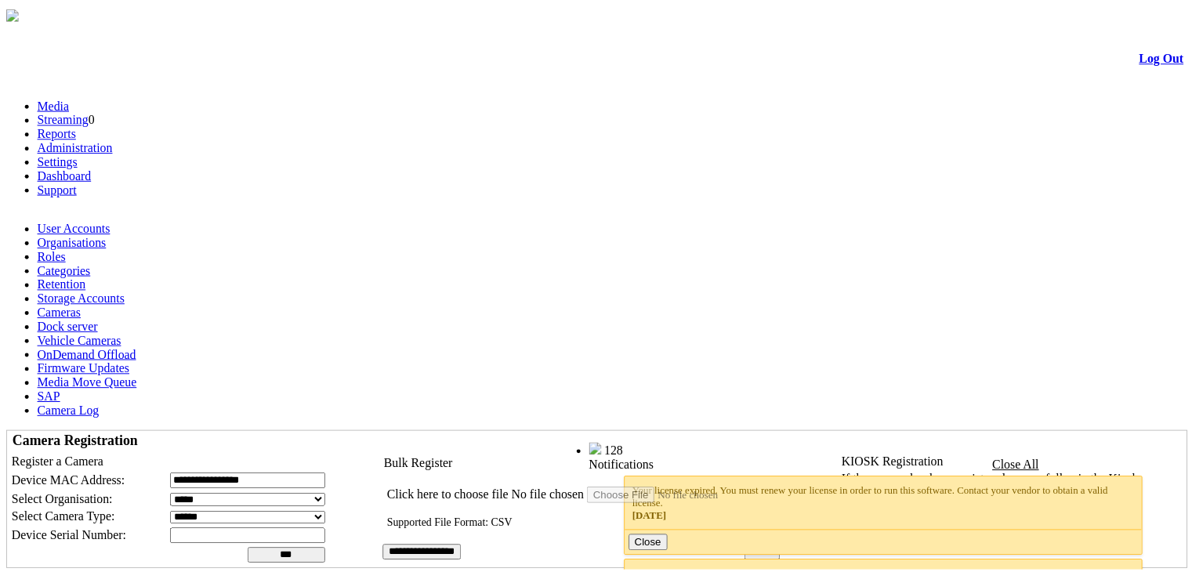
scroll to position [75, 0]
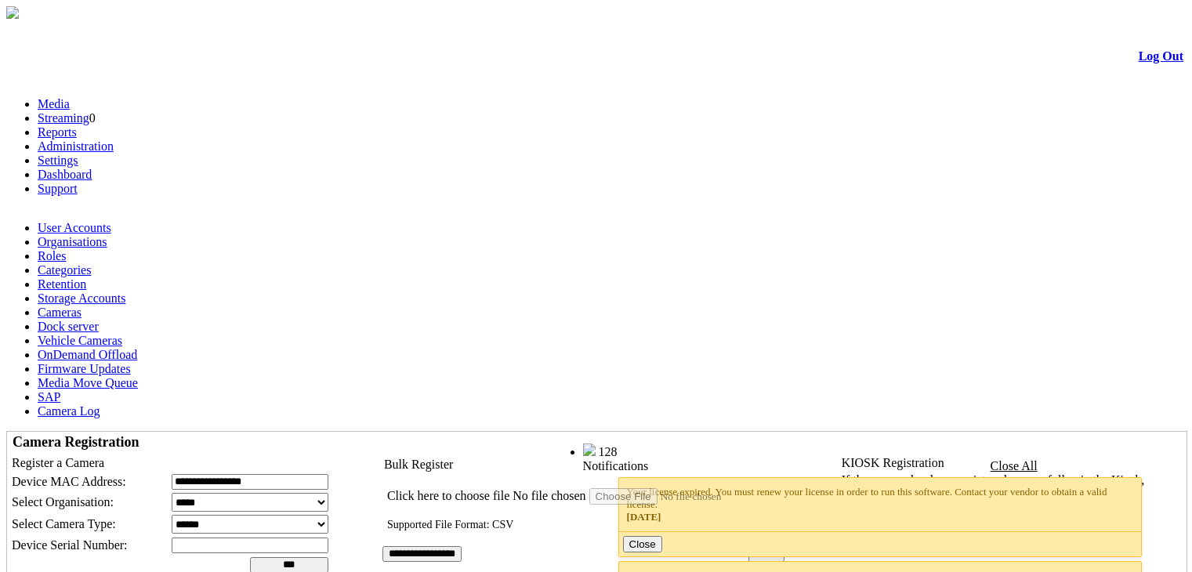
scroll to position [75, 0]
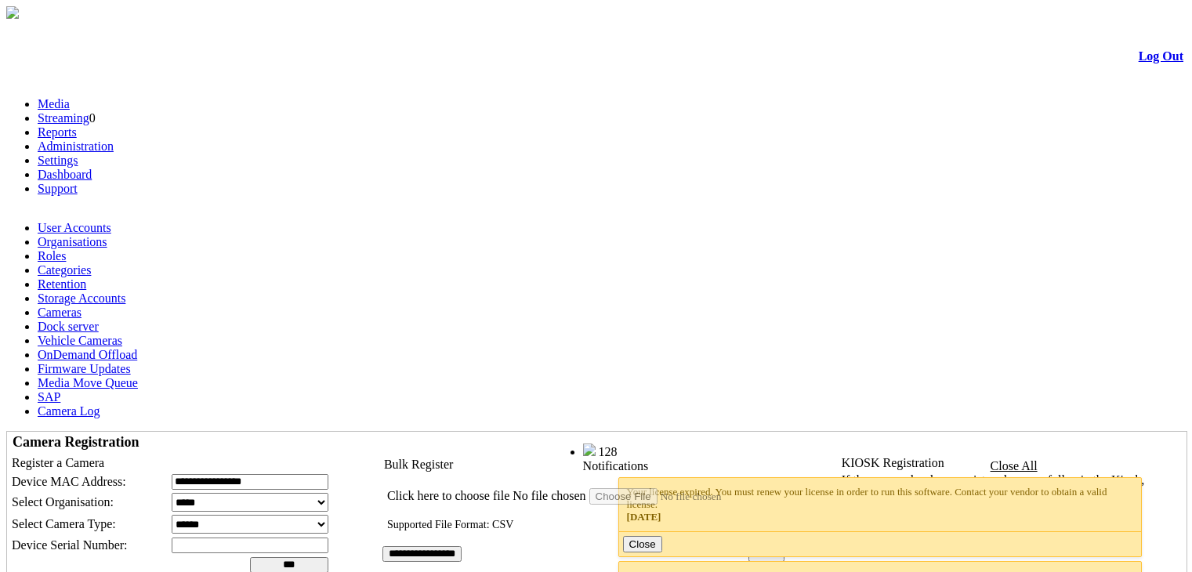
scroll to position [75, 0]
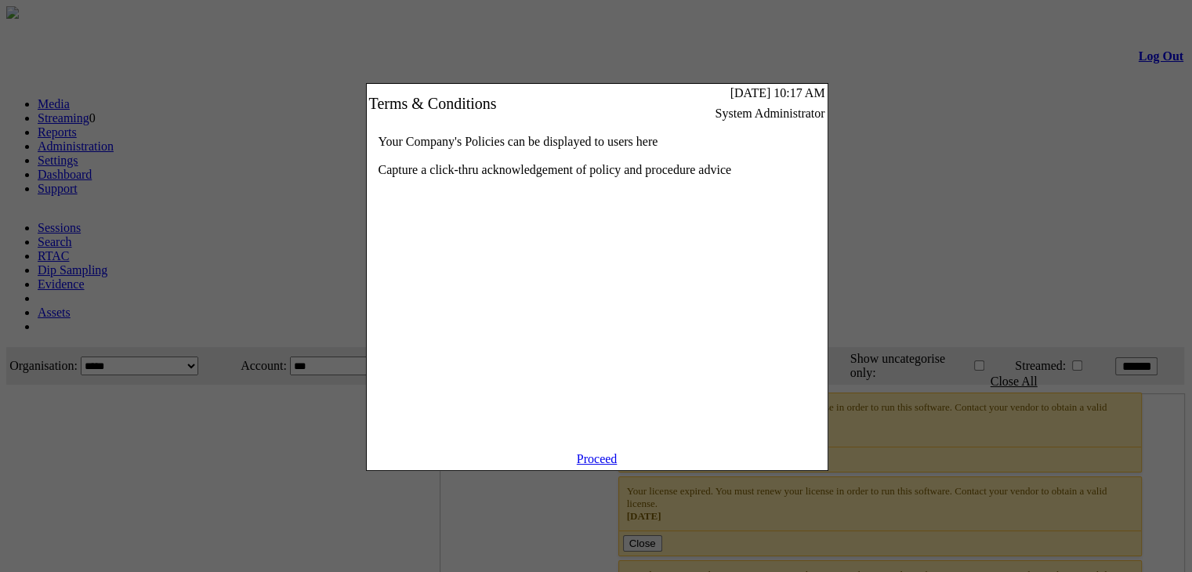
click at [586, 465] on link "Proceed" at bounding box center [597, 458] width 41 height 13
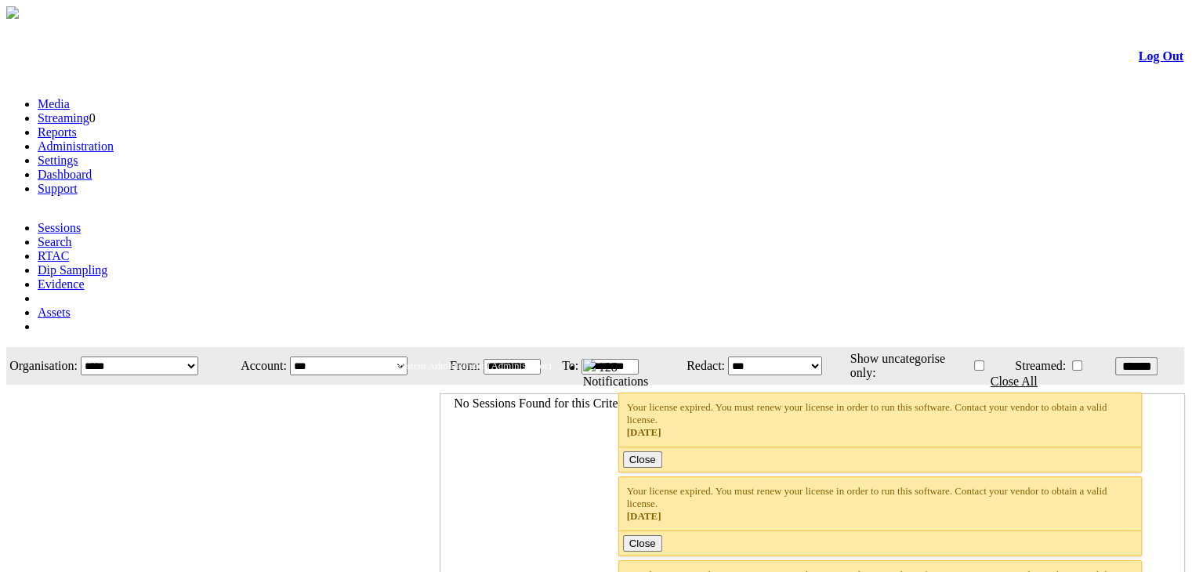
click at [114, 139] on link "Administration" at bounding box center [76, 145] width 76 height 13
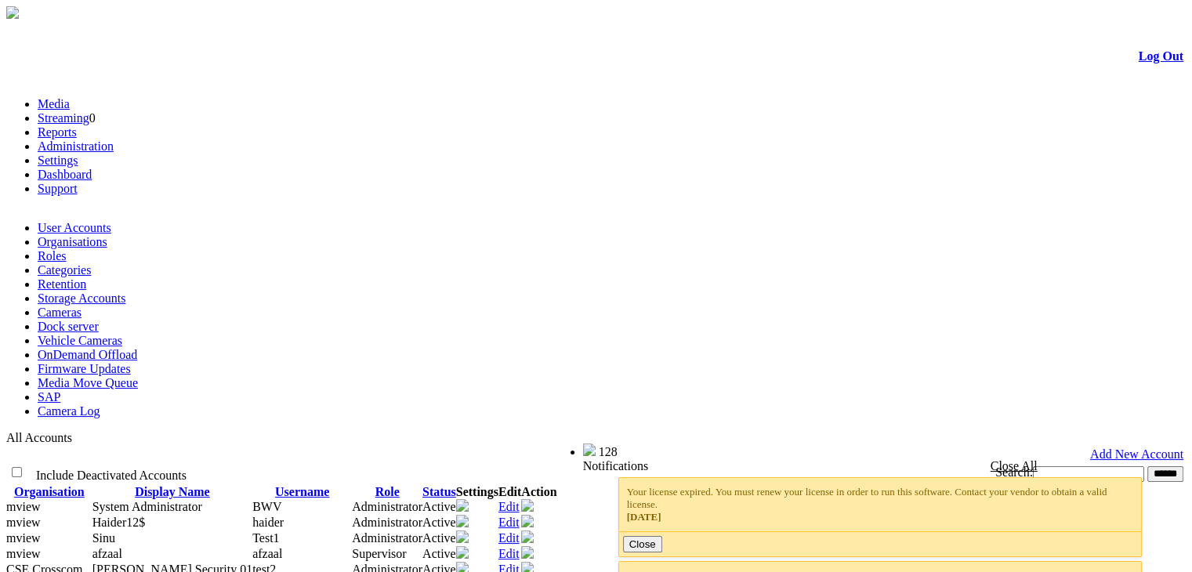
click at [81, 306] on link "Cameras" at bounding box center [60, 312] width 44 height 13
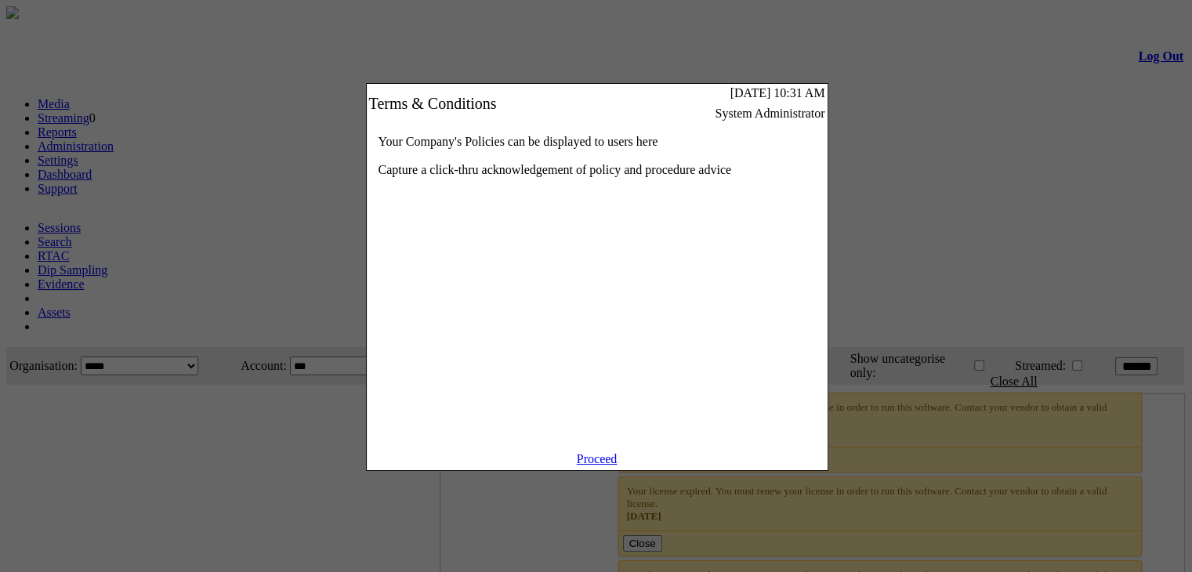
click at [607, 465] on link "Proceed" at bounding box center [597, 458] width 41 height 13
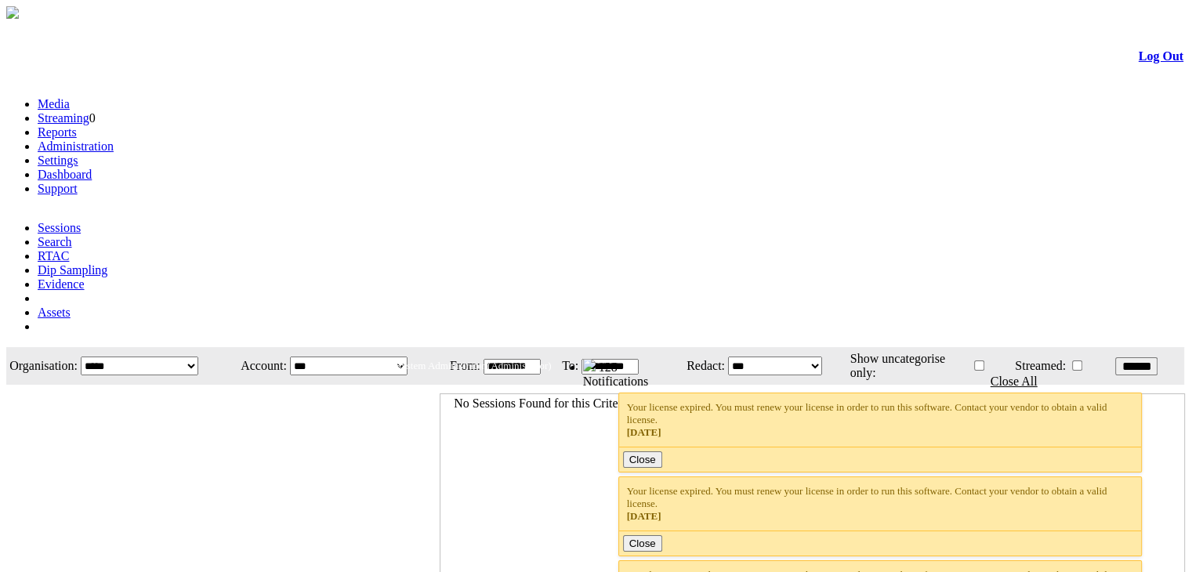
click at [114, 139] on link "Administration" at bounding box center [76, 145] width 76 height 13
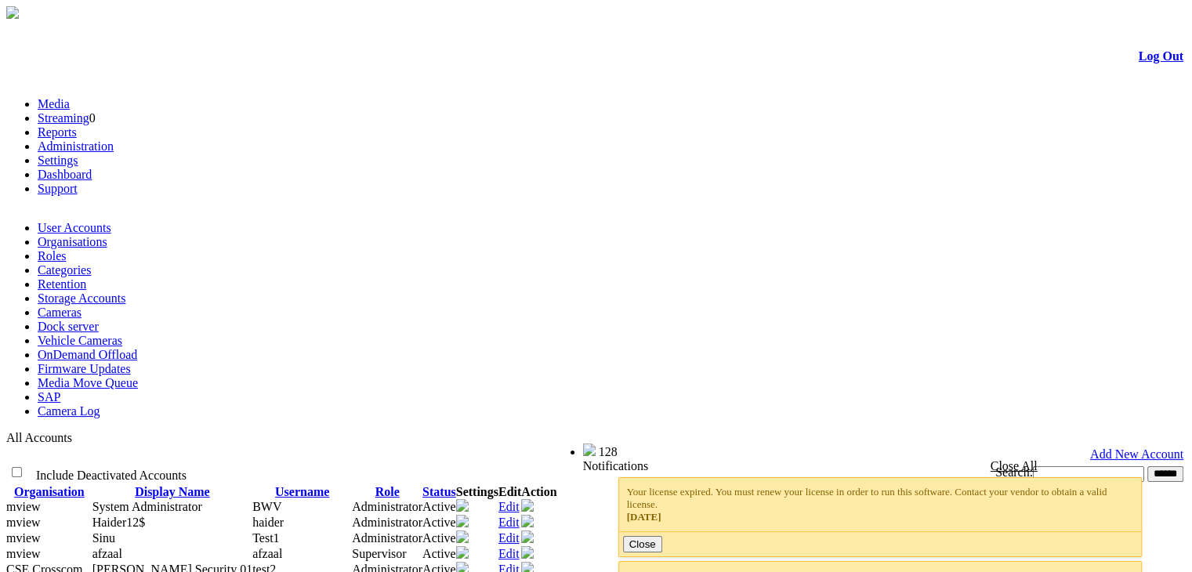
click at [81, 306] on link "Cameras" at bounding box center [60, 312] width 44 height 13
